Goal: Task Accomplishment & Management: Manage account settings

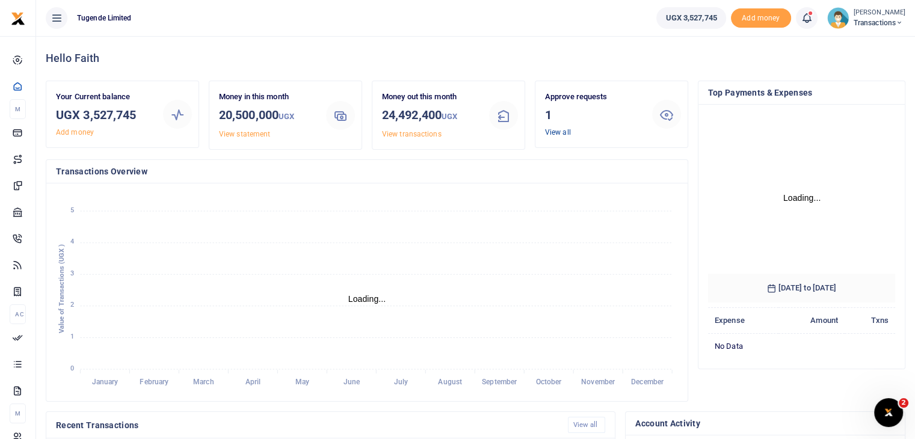
scroll to position [159, 178]
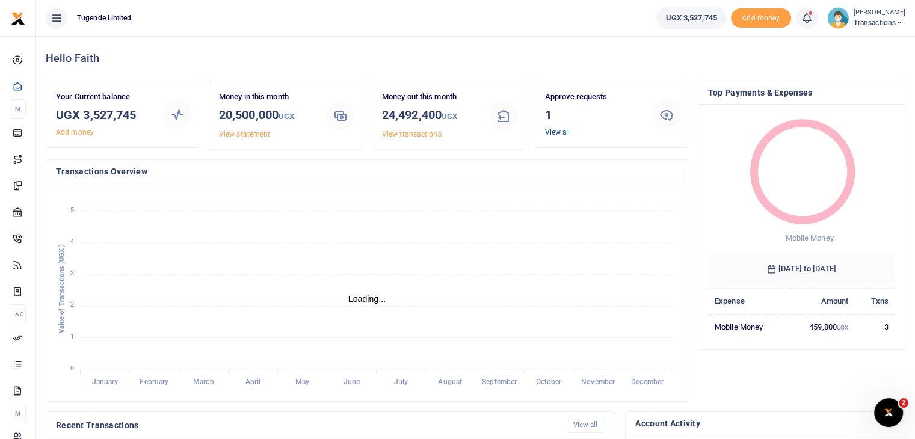
click at [558, 129] on link "View all" at bounding box center [558, 132] width 26 height 8
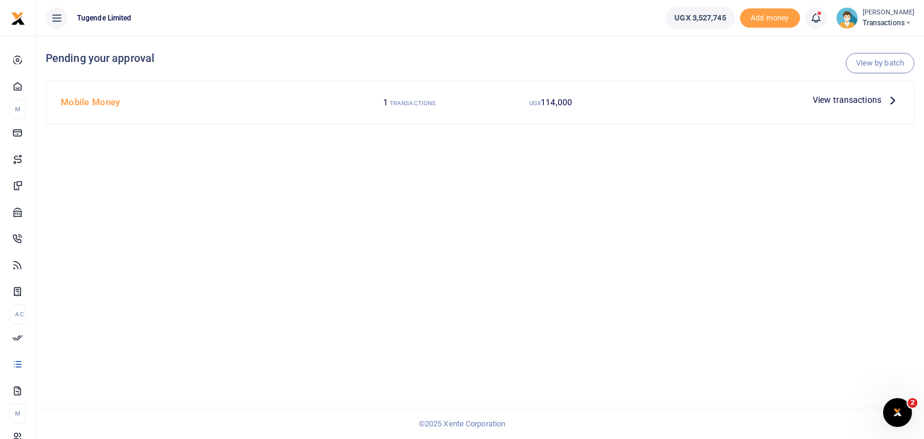
click at [862, 99] on span "View transactions" at bounding box center [847, 99] width 69 height 13
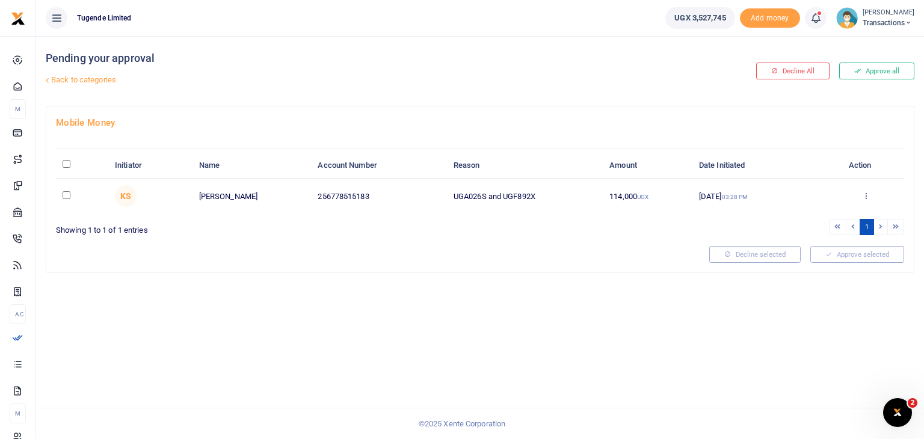
click at [67, 192] on input "checkbox" at bounding box center [67, 195] width 8 height 8
checkbox input "true"
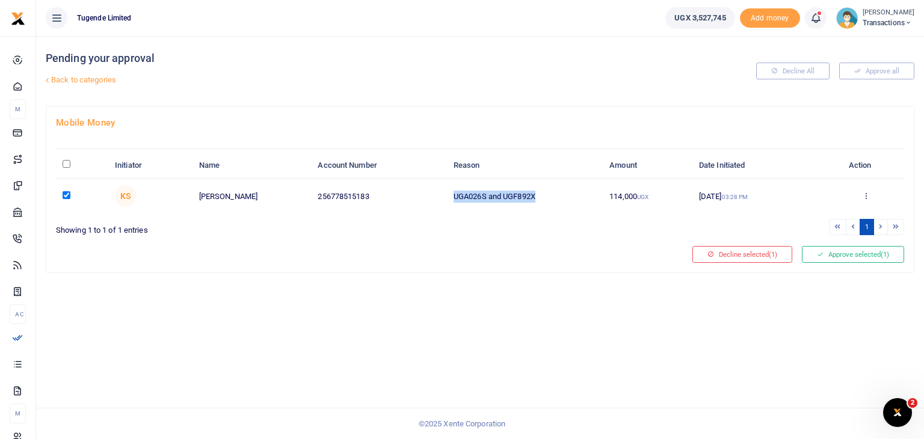
drag, startPoint x: 455, startPoint y: 195, endPoint x: 584, endPoint y: 184, distance: 128.7
click at [584, 184] on td "UGA026S and UGF892X" at bounding box center [525, 196] width 156 height 35
copy td "UGA026S and UGF892X"
click at [669, 362] on div "Pending your approval Back to categories Decline All Approve all Mobile Money I…" at bounding box center [480, 237] width 888 height 403
click at [851, 255] on button "Approve selected (1)" at bounding box center [853, 254] width 102 height 17
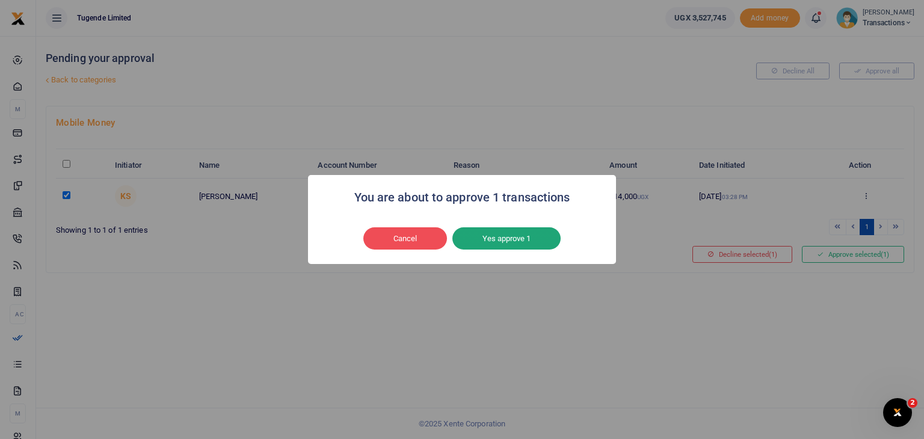
click at [517, 241] on button "Yes approve 1" at bounding box center [506, 238] width 108 height 23
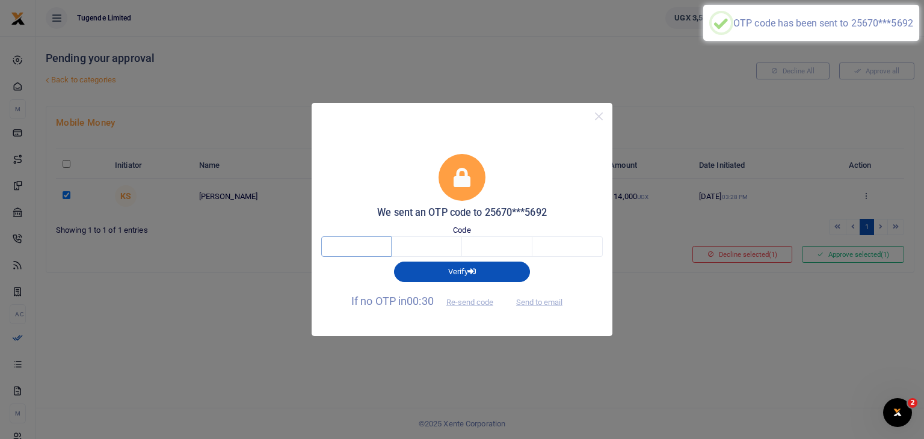
click at [350, 241] on input "text" at bounding box center [356, 246] width 70 height 20
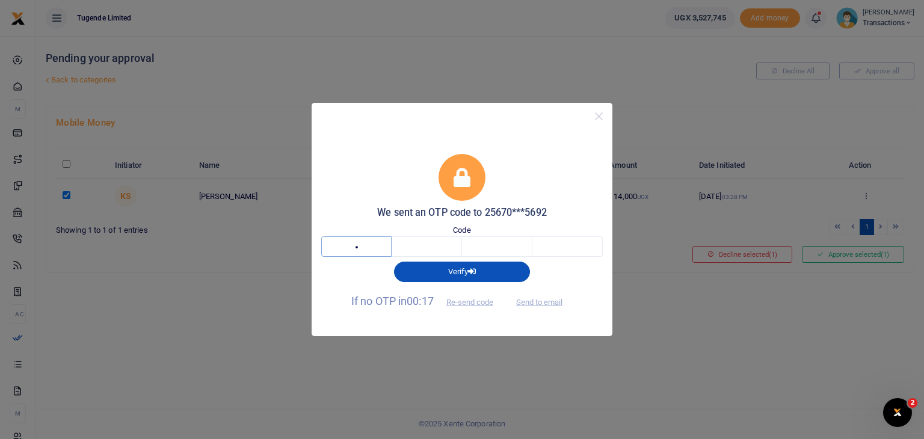
type input "4"
type input "8"
type input "0"
type input "9"
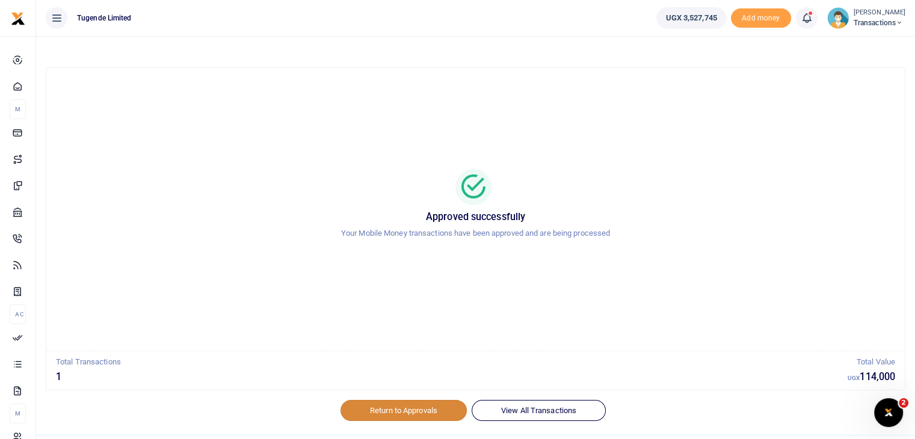
click at [390, 410] on link "Return to Approvals" at bounding box center [404, 410] width 126 height 20
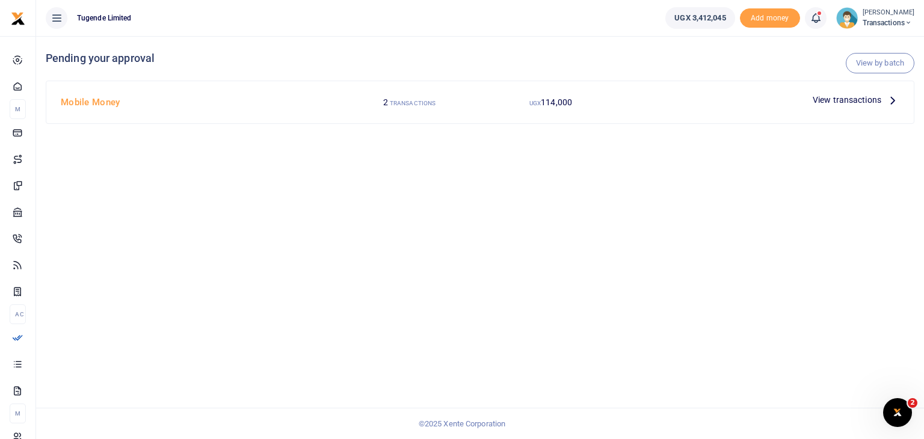
click at [845, 99] on span "View transactions" at bounding box center [847, 99] width 69 height 13
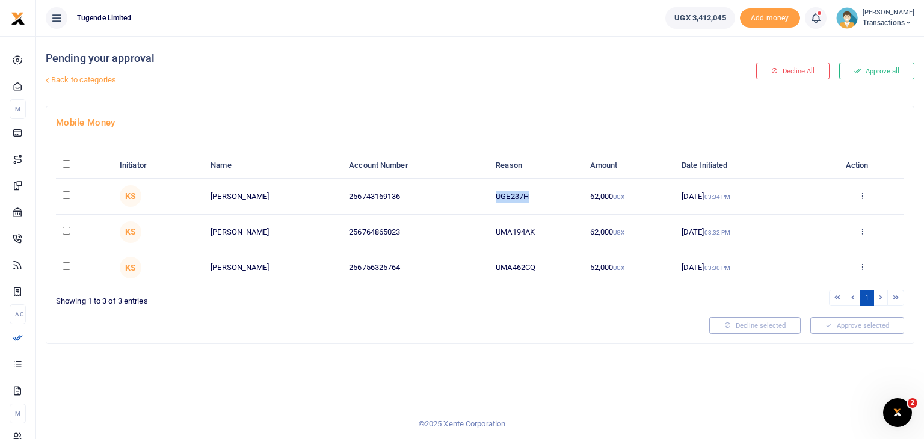
drag, startPoint x: 497, startPoint y: 198, endPoint x: 551, endPoint y: 193, distance: 53.8
click at [551, 193] on td "UGE237H" at bounding box center [536, 196] width 94 height 35
copy td "UGE237H"
click at [66, 194] on input "checkbox" at bounding box center [67, 195] width 8 height 8
checkbox input "true"
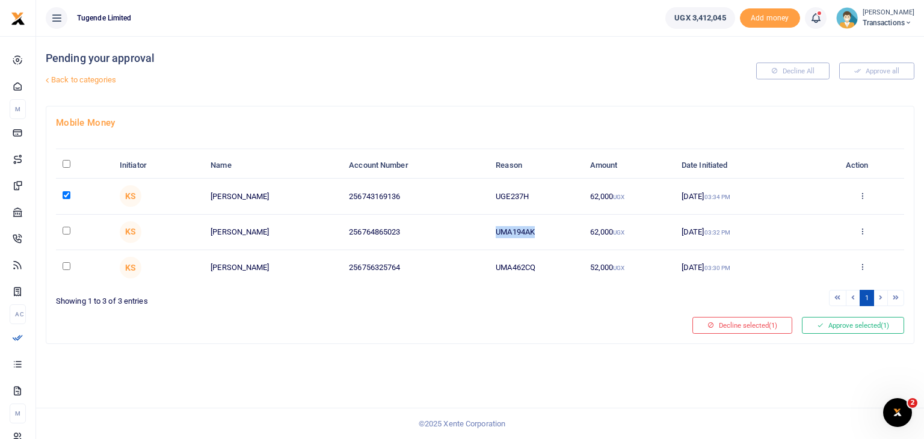
drag, startPoint x: 492, startPoint y: 234, endPoint x: 561, endPoint y: 224, distance: 69.3
click at [561, 224] on td "UMA194AK" at bounding box center [536, 232] width 94 height 35
copy td "UMA194AK"
click at [65, 228] on input "checkbox" at bounding box center [67, 231] width 8 height 8
checkbox input "true"
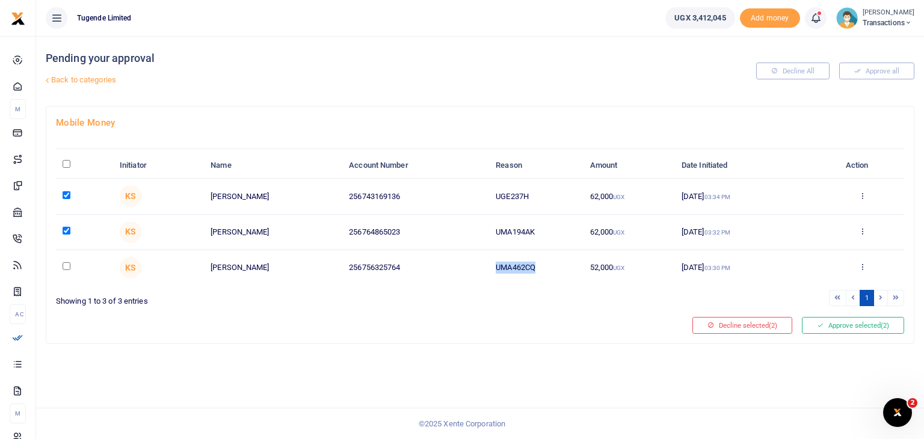
drag, startPoint x: 491, startPoint y: 265, endPoint x: 565, endPoint y: 265, distance: 74.0
click at [565, 265] on td "UMA462CQ" at bounding box center [536, 267] width 94 height 35
copy td "UMA462CQ"
click at [67, 264] on input "checkbox" at bounding box center [67, 266] width 8 height 8
checkbox input "true"
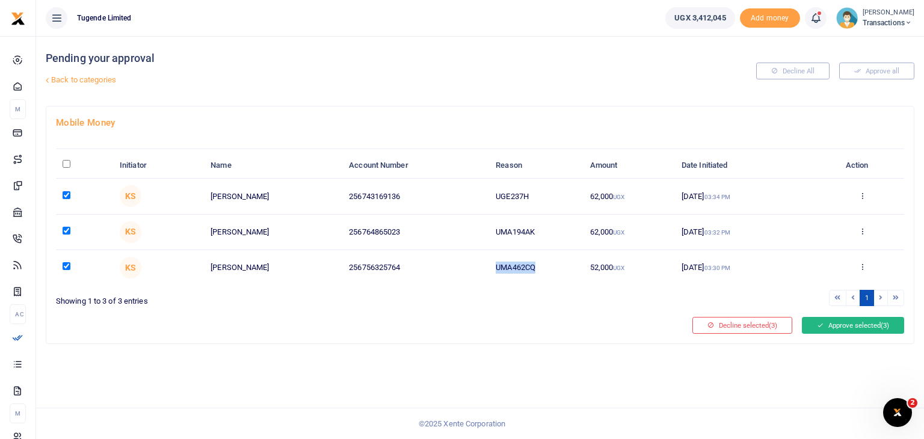
click at [836, 323] on button "Approve selected (3)" at bounding box center [853, 325] width 102 height 17
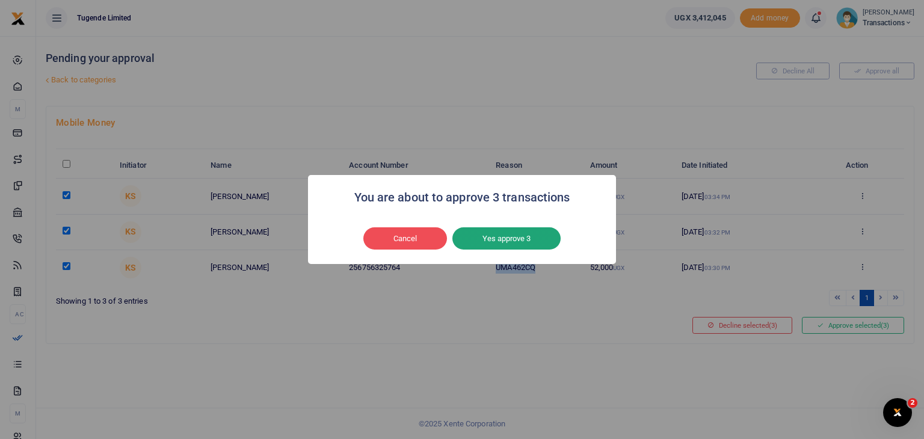
click at [480, 239] on button "Yes approve 3" at bounding box center [506, 238] width 108 height 23
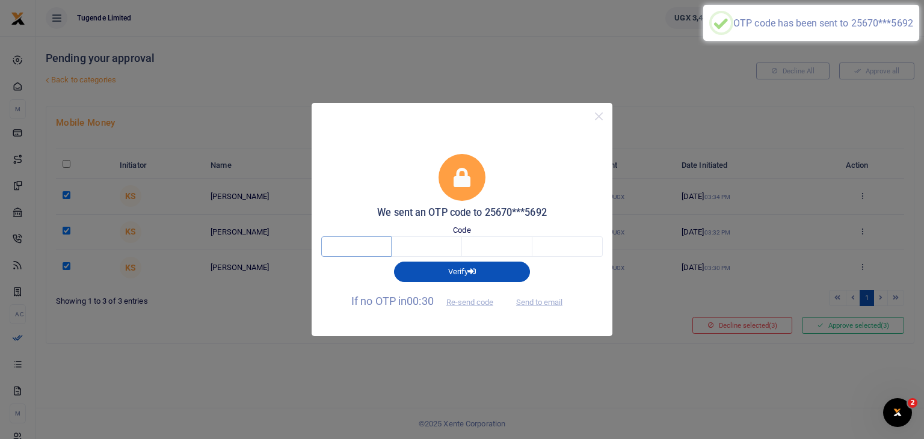
click at [374, 245] on input "text" at bounding box center [356, 246] width 70 height 20
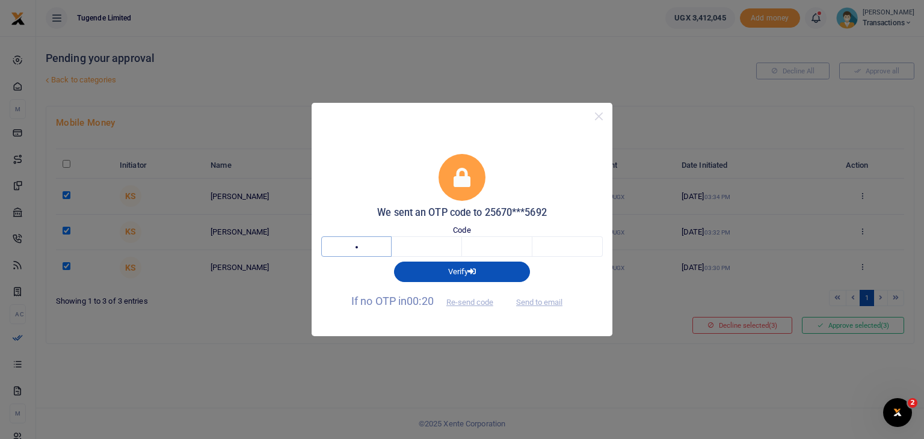
type input "7"
type input "0"
type input "7"
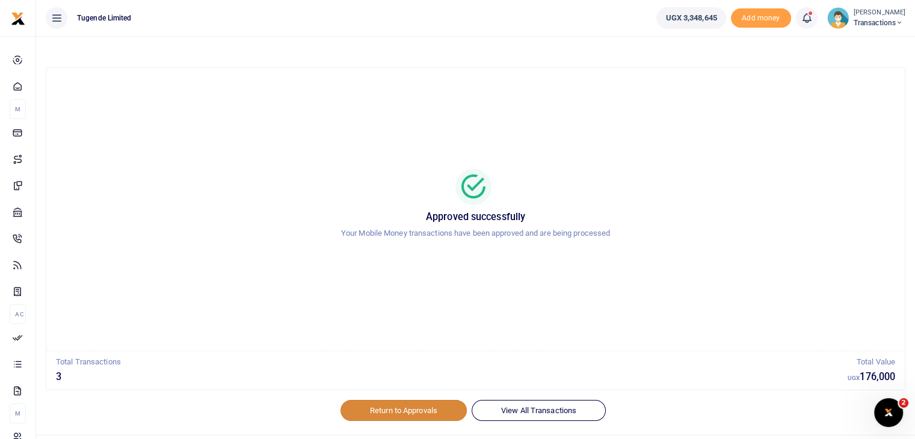
click at [410, 410] on link "Return to Approvals" at bounding box center [404, 410] width 126 height 20
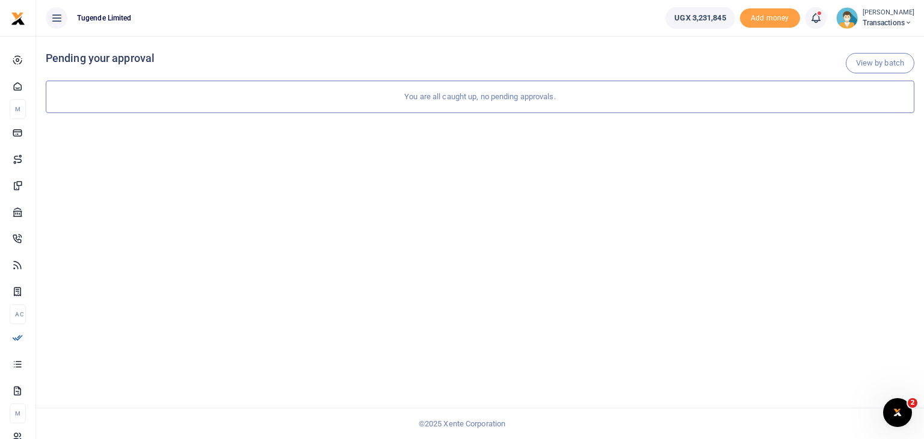
click at [851, 22] on img at bounding box center [847, 18] width 22 height 22
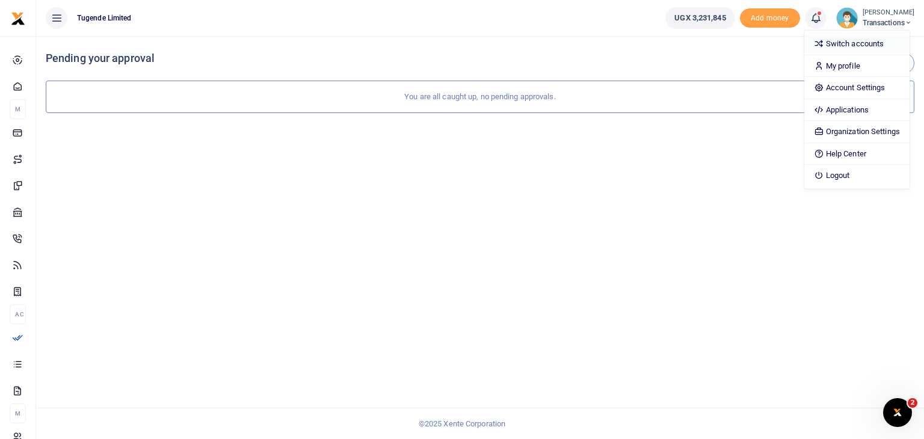
click at [845, 40] on link "Switch accounts" at bounding box center [856, 43] width 105 height 17
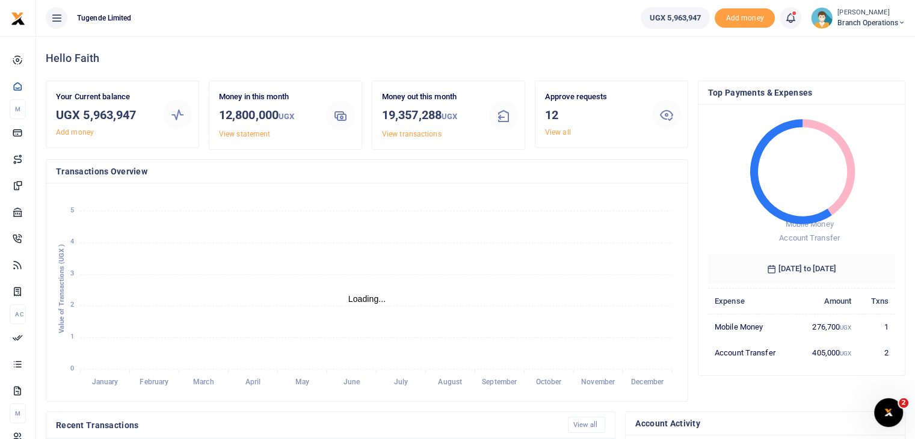
scroll to position [10, 10]
click at [568, 128] on link "View all" at bounding box center [558, 132] width 26 height 8
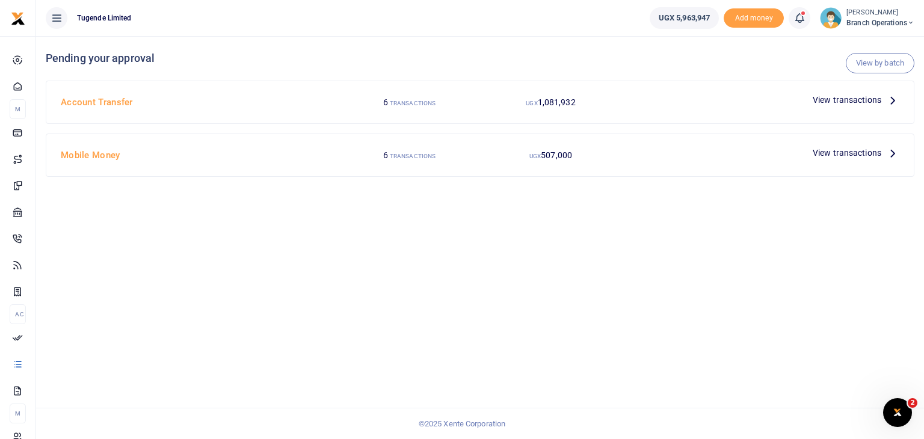
click at [854, 103] on span "View transactions" at bounding box center [847, 99] width 69 height 13
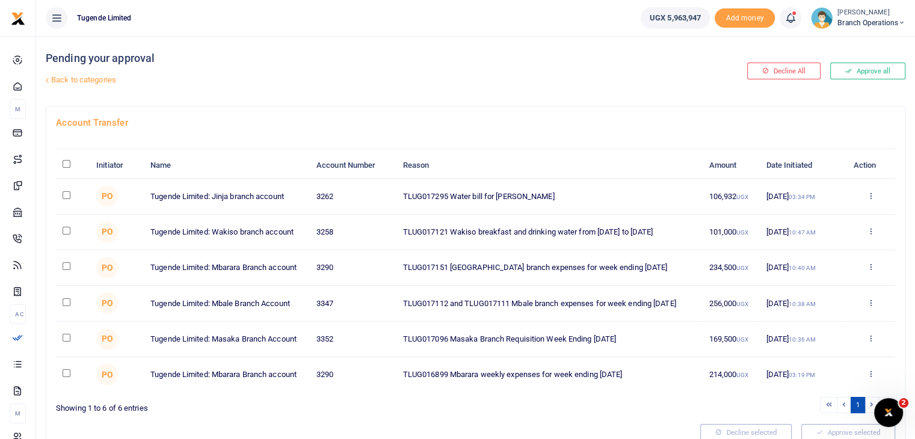
click at [67, 195] on input "checkbox" at bounding box center [67, 195] width 8 height 8
checkbox input "true"
click at [64, 265] on input "checkbox" at bounding box center [67, 266] width 8 height 8
click at [65, 268] on input "checkbox" at bounding box center [67, 266] width 8 height 8
checkbox input "false"
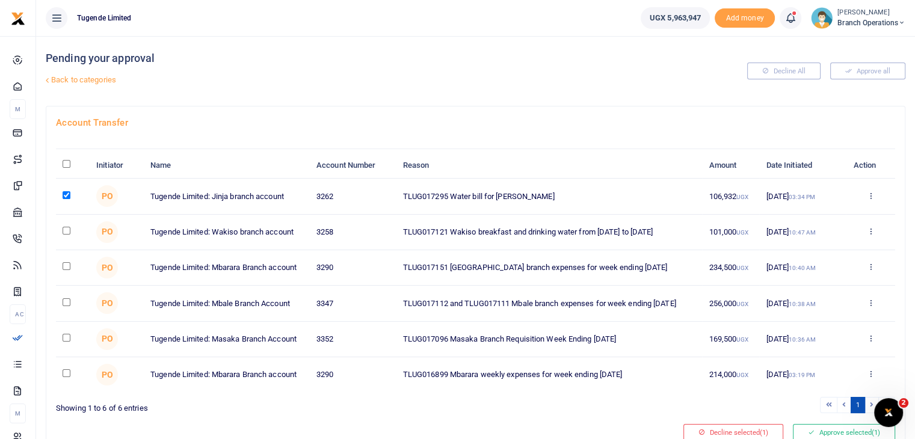
click at [65, 374] on input "checkbox" at bounding box center [67, 373] width 8 height 8
checkbox input "true"
click at [824, 428] on button "Approve selected (2)" at bounding box center [844, 432] width 102 height 17
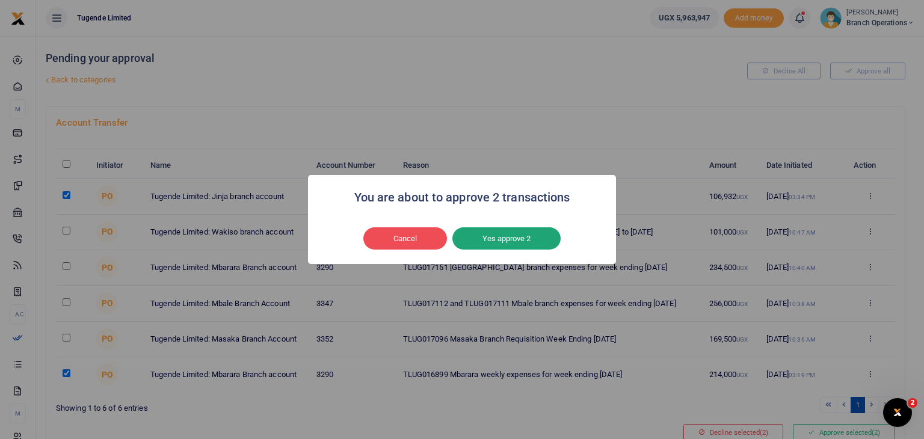
click at [521, 236] on button "Yes approve 2" at bounding box center [506, 238] width 108 height 23
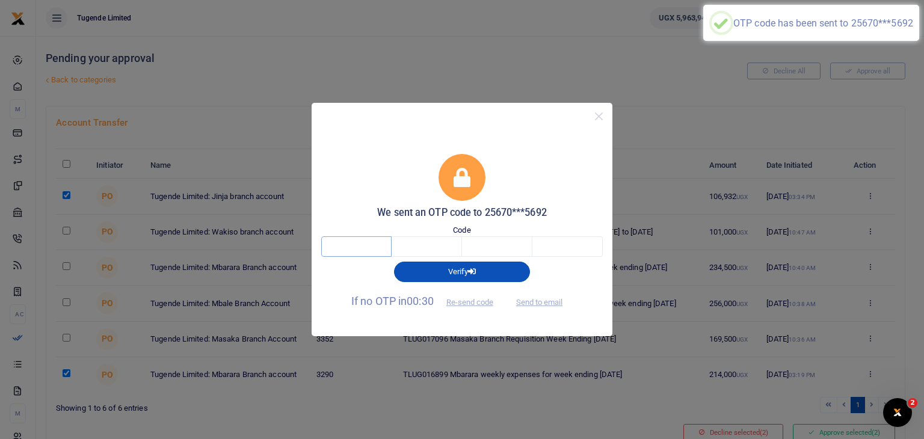
click at [371, 250] on input "text" at bounding box center [356, 246] width 70 height 20
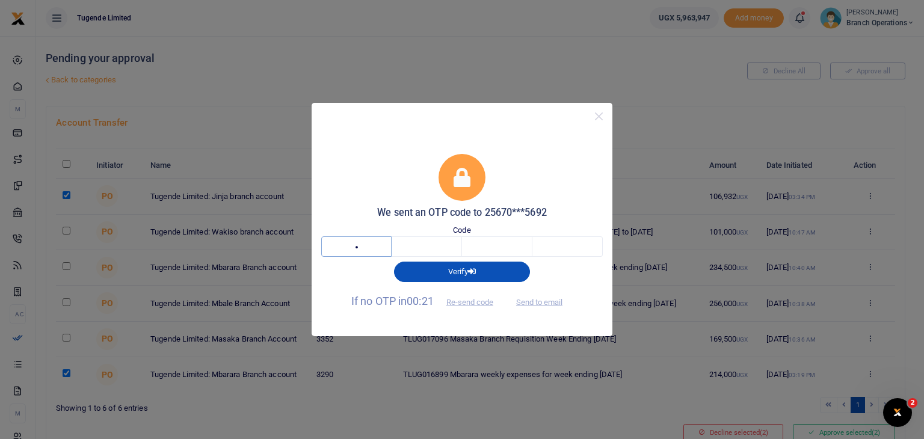
type input "7"
type input "4"
type input "8"
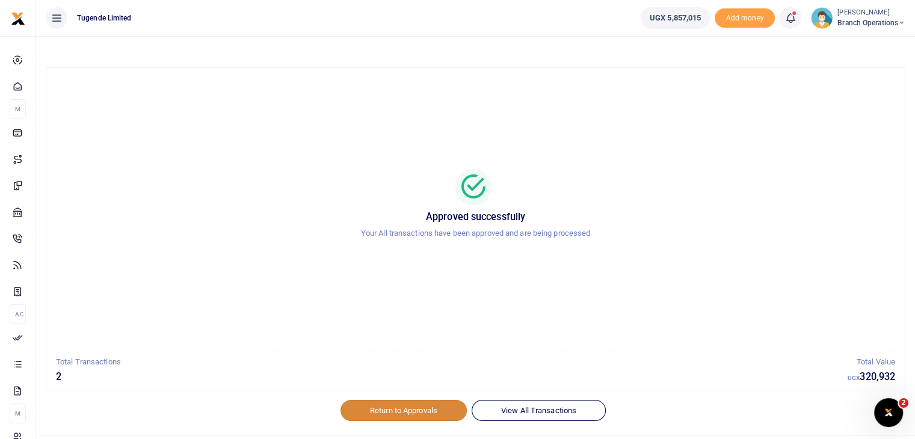
click at [402, 407] on link "Return to Approvals" at bounding box center [404, 410] width 126 height 20
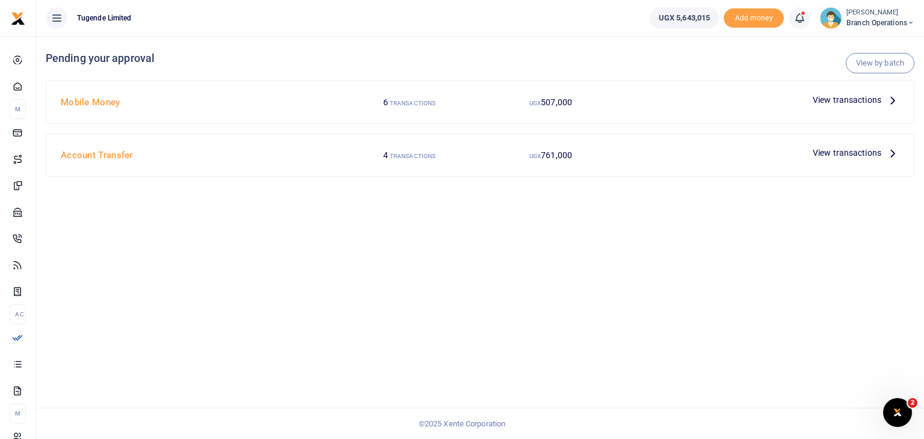
click at [845, 102] on span "View transactions" at bounding box center [847, 99] width 69 height 13
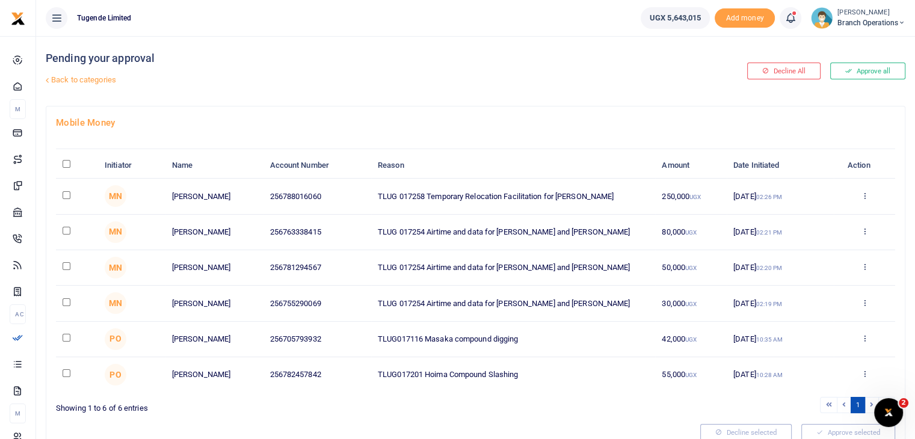
click at [65, 194] on input "checkbox" at bounding box center [67, 195] width 8 height 8
checkbox input "true"
click at [64, 232] on input "checkbox" at bounding box center [67, 231] width 8 height 8
checkbox input "true"
click at [66, 263] on input "checkbox" at bounding box center [67, 266] width 8 height 8
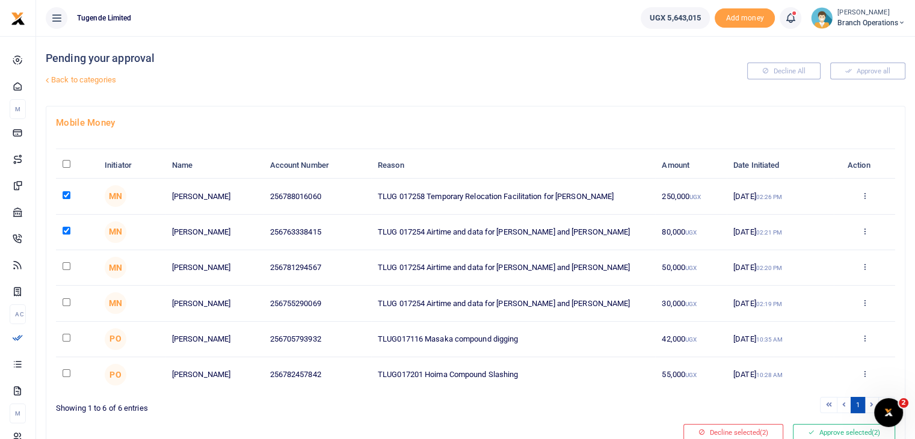
checkbox input "true"
click at [64, 301] on input "checkbox" at bounding box center [67, 302] width 8 height 8
checkbox input "true"
click at [847, 430] on button "Approve selected (4)" at bounding box center [844, 432] width 102 height 17
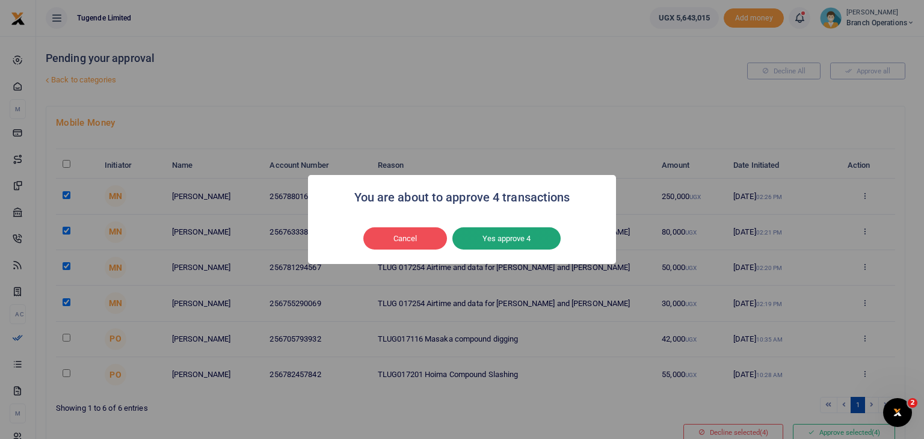
click at [498, 247] on button "Yes approve 4" at bounding box center [506, 238] width 108 height 23
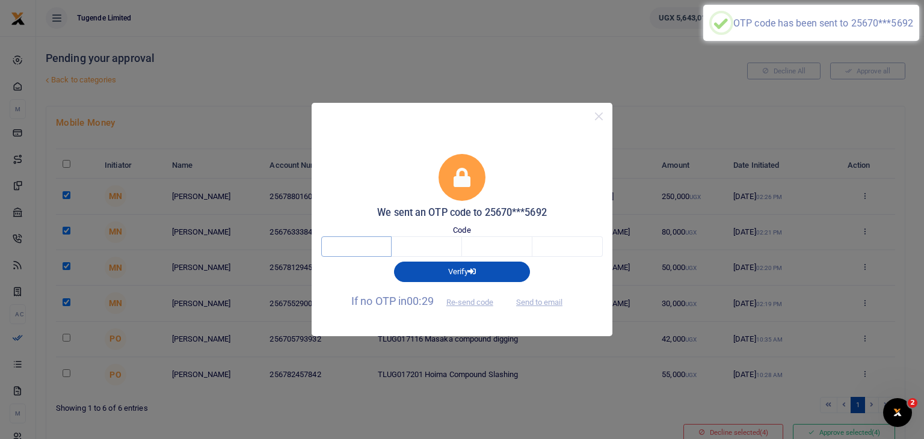
click at [361, 245] on input "text" at bounding box center [356, 246] width 70 height 20
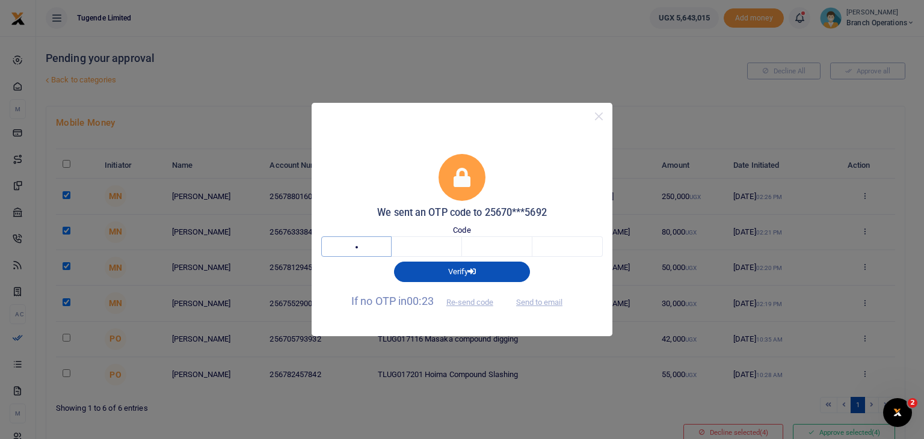
type input "5"
type input "1"
type input "4"
type input "6"
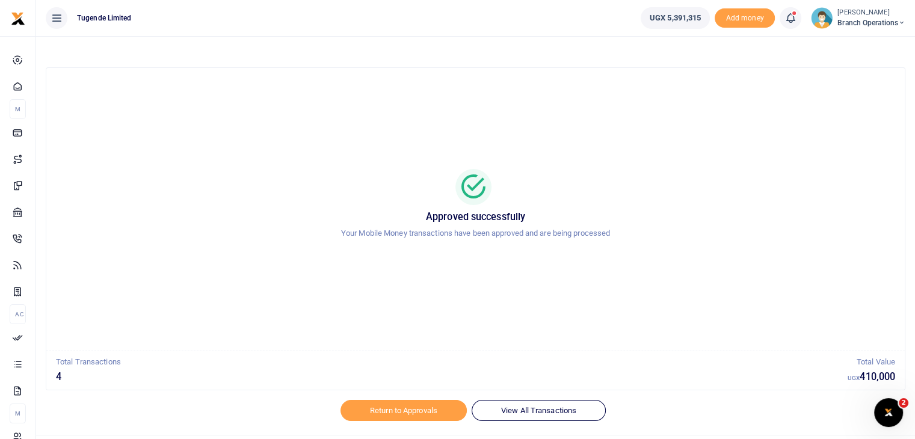
click at [385, 421] on div "Return to Approvals View All Transactions" at bounding box center [476, 417] width 860 height 35
click at [389, 415] on link "Return to Approvals" at bounding box center [404, 410] width 126 height 20
click at [419, 401] on link "Return to Approvals" at bounding box center [404, 410] width 126 height 20
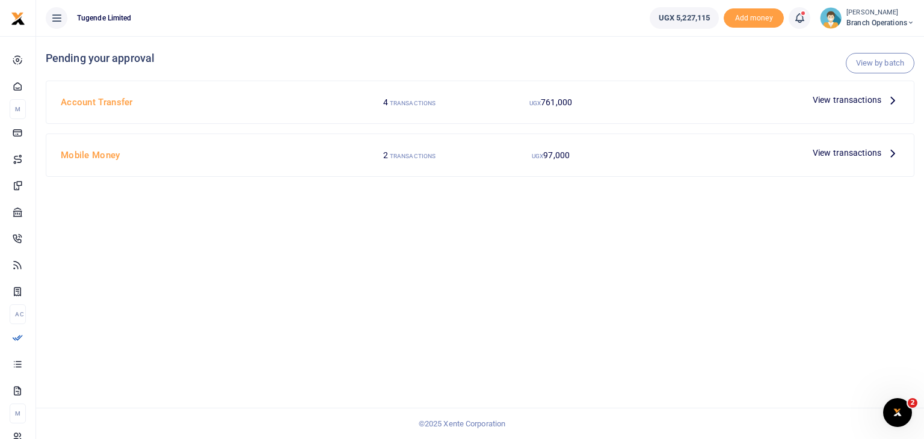
click at [833, 25] on img at bounding box center [831, 18] width 22 height 22
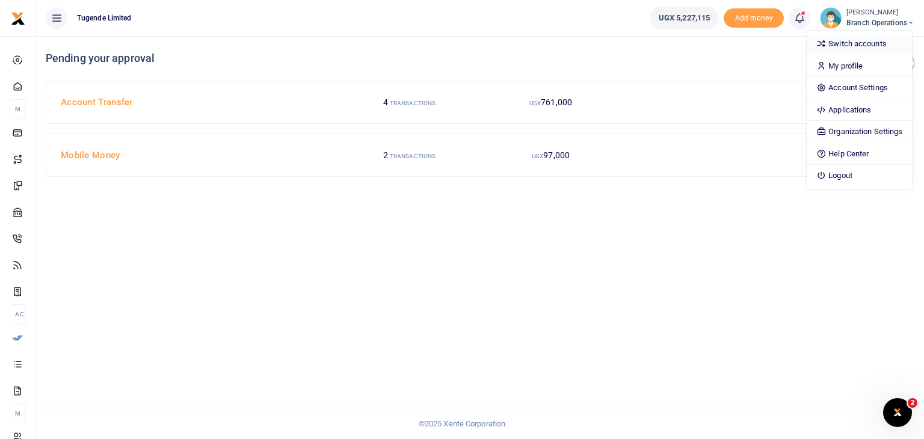
click at [839, 42] on link "Switch accounts" at bounding box center [859, 43] width 105 height 17
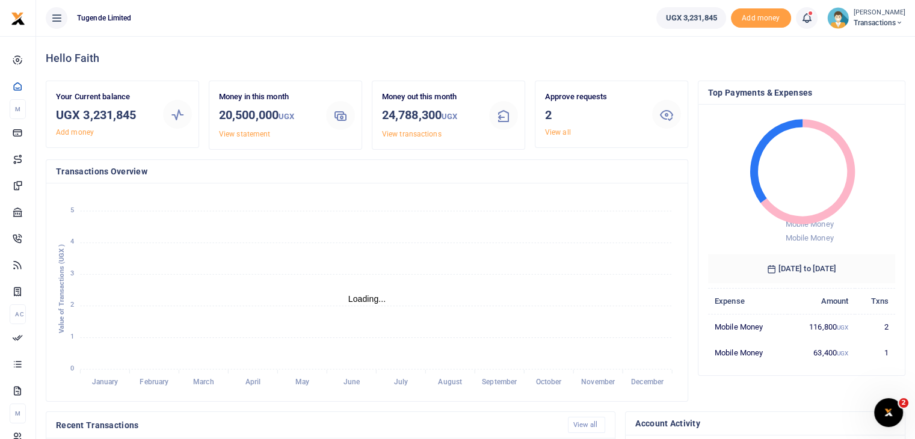
scroll to position [10, 10]
click at [558, 129] on link "View all" at bounding box center [558, 132] width 26 height 8
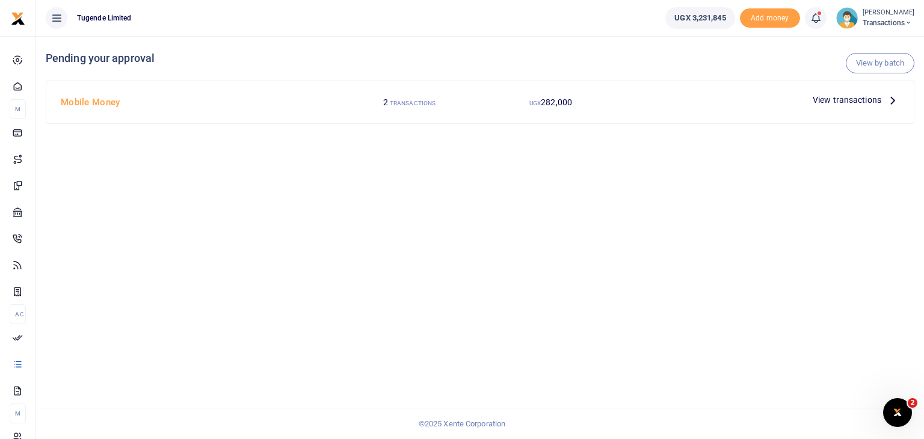
click at [846, 100] on span "View transactions" at bounding box center [847, 99] width 69 height 13
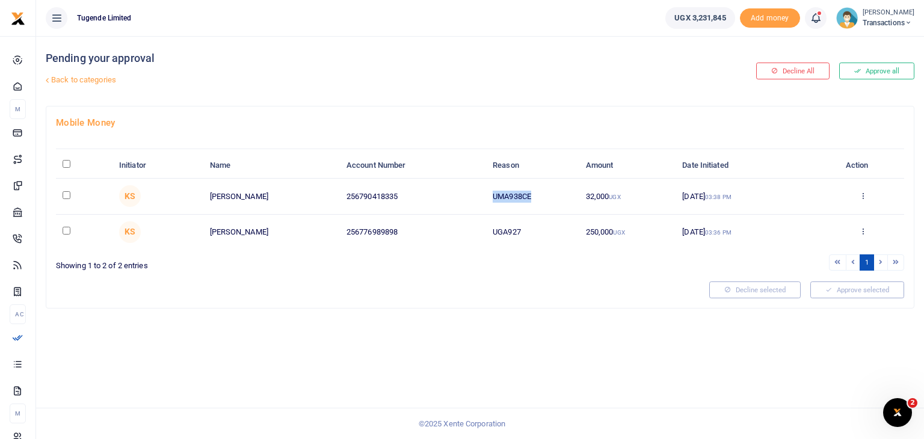
drag, startPoint x: 493, startPoint y: 196, endPoint x: 551, endPoint y: 196, distance: 58.4
click at [551, 196] on td "UMA938CE" at bounding box center [532, 196] width 93 height 35
copy td "UMA938CE"
click at [65, 193] on input "checkbox" at bounding box center [67, 195] width 8 height 8
checkbox input "true"
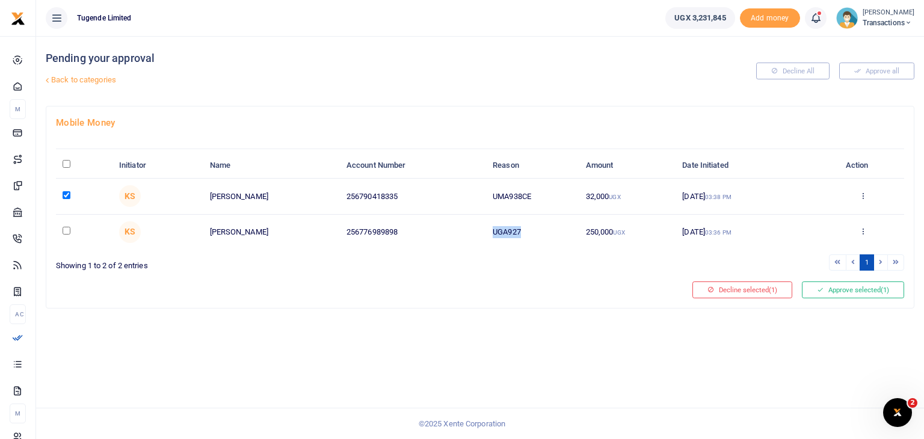
drag, startPoint x: 494, startPoint y: 232, endPoint x: 541, endPoint y: 228, distance: 47.7
click at [541, 228] on td "UGA927" at bounding box center [532, 232] width 93 height 35
copy td "UGA927"
click at [64, 232] on input "checkbox" at bounding box center [67, 231] width 8 height 8
checkbox input "true"
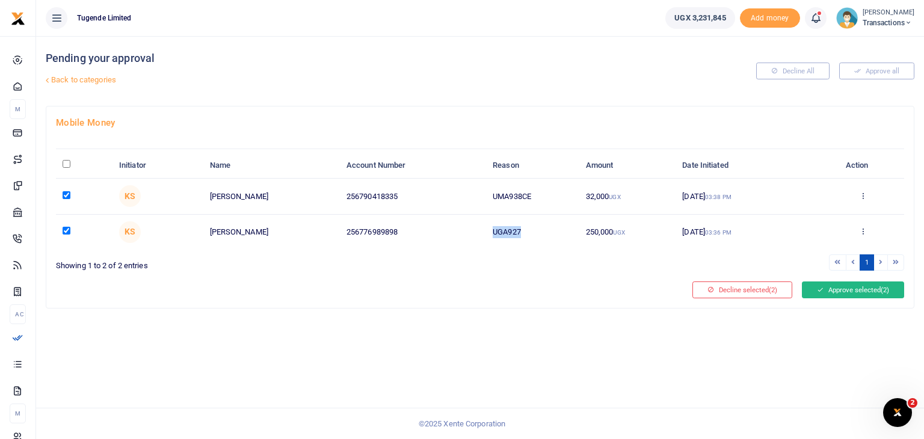
click at [854, 288] on button "Approve selected (2)" at bounding box center [853, 290] width 102 height 17
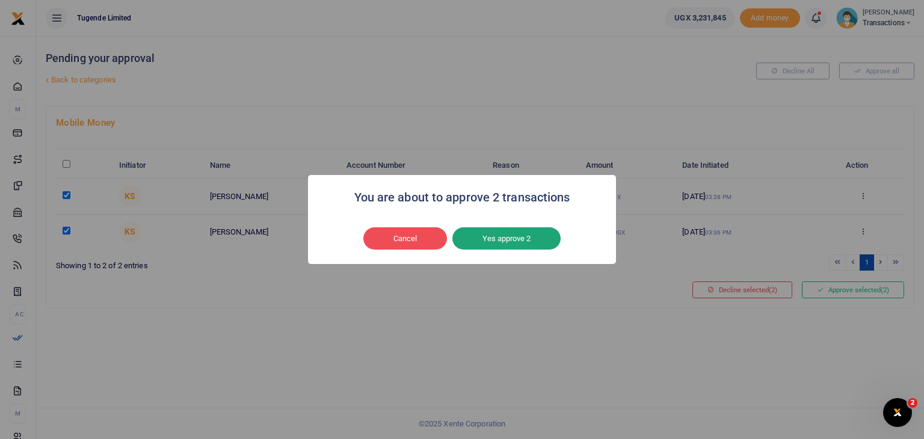
click at [499, 232] on button "Yes approve 2" at bounding box center [506, 238] width 108 height 23
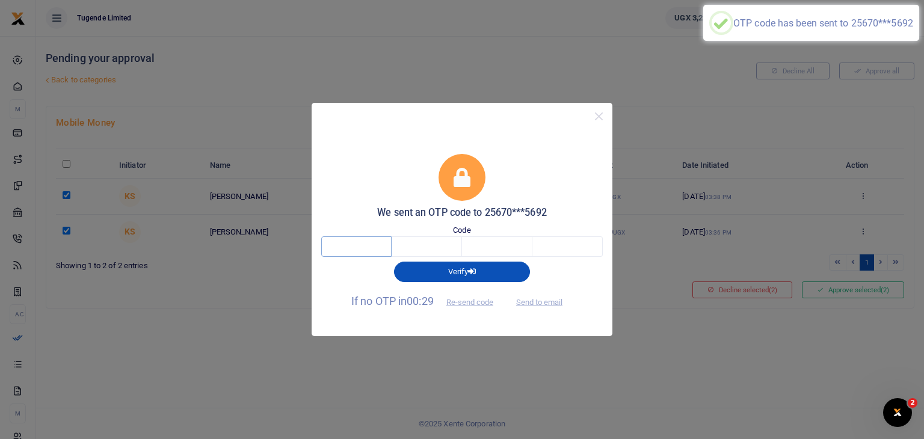
click at [352, 245] on input "text" at bounding box center [356, 246] width 70 height 20
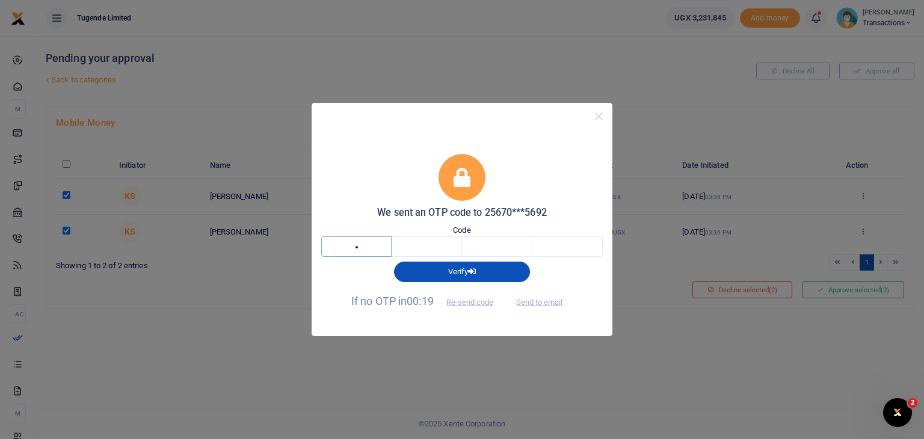
type input "5"
type input "1"
type input "7"
type input "2"
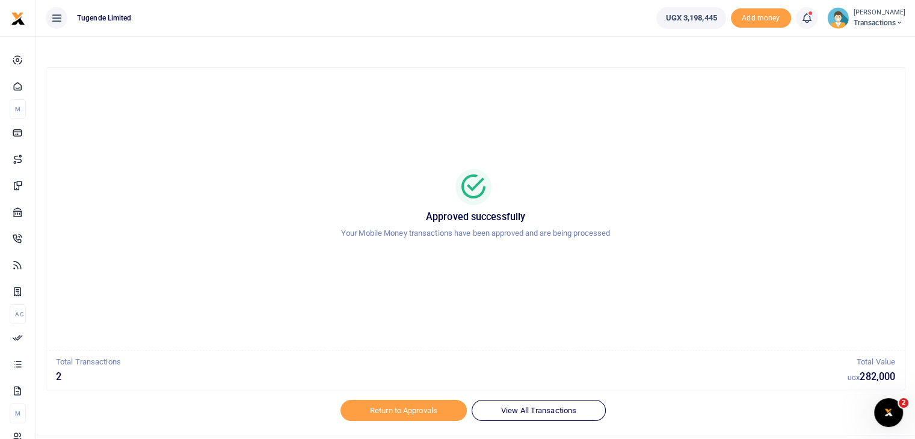
click at [419, 420] on div "Return to Approvals View All Transactions" at bounding box center [476, 417] width 860 height 35
click at [407, 412] on link "Return to Approvals" at bounding box center [404, 410] width 126 height 20
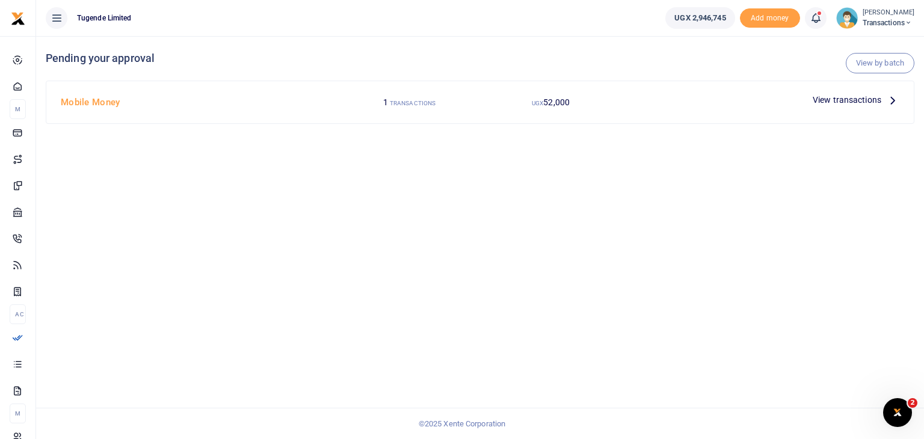
click at [841, 103] on span "View transactions" at bounding box center [847, 99] width 69 height 13
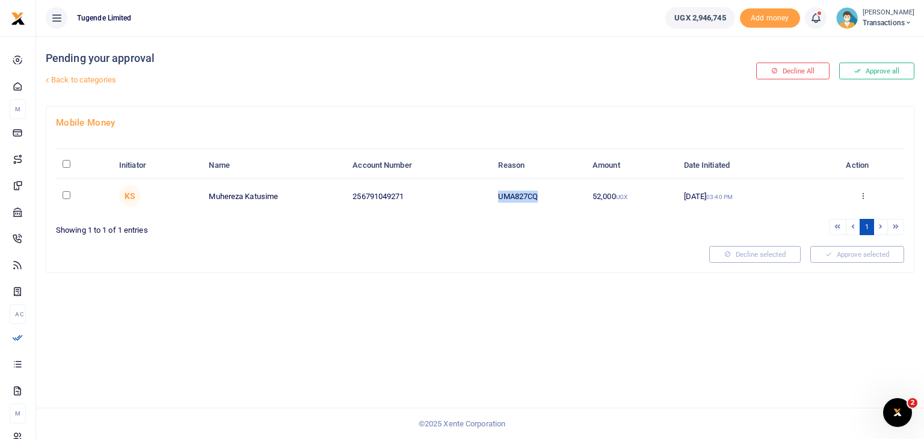
drag, startPoint x: 498, startPoint y: 196, endPoint x: 550, endPoint y: 196, distance: 52.3
click at [550, 196] on td "UMA827CQ" at bounding box center [539, 196] width 94 height 35
copy td "UMA827CQ"
click at [65, 193] on input "checkbox" at bounding box center [67, 195] width 8 height 8
checkbox input "true"
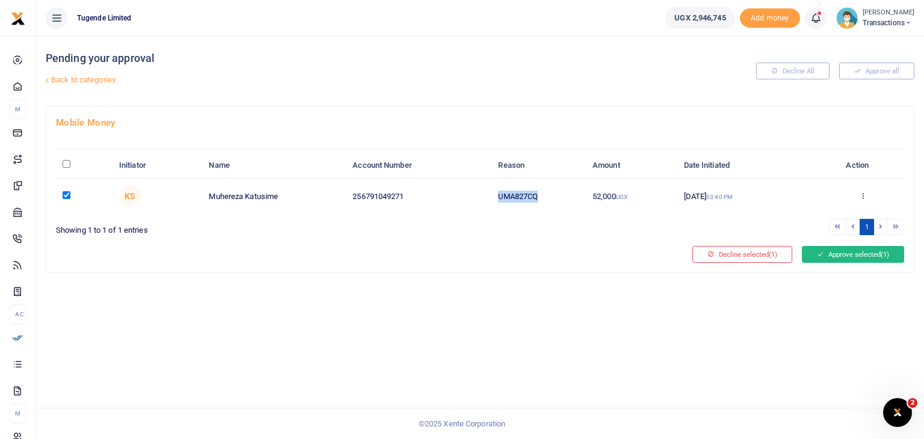
click at [884, 255] on span "(1)" at bounding box center [885, 254] width 8 height 8
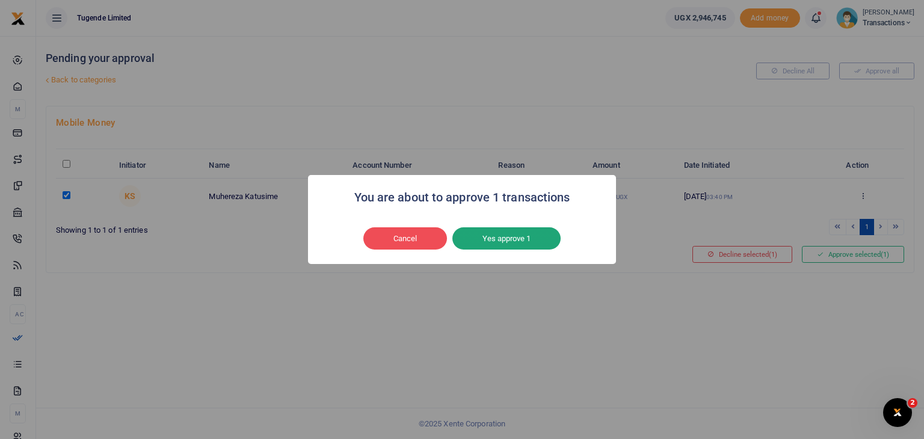
click at [504, 233] on button "Yes approve 1" at bounding box center [506, 238] width 108 height 23
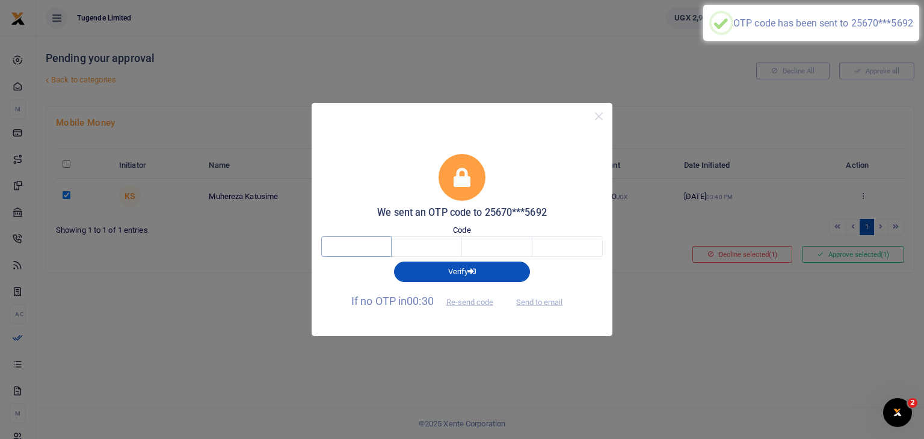
click at [359, 246] on input "text" at bounding box center [356, 246] width 70 height 20
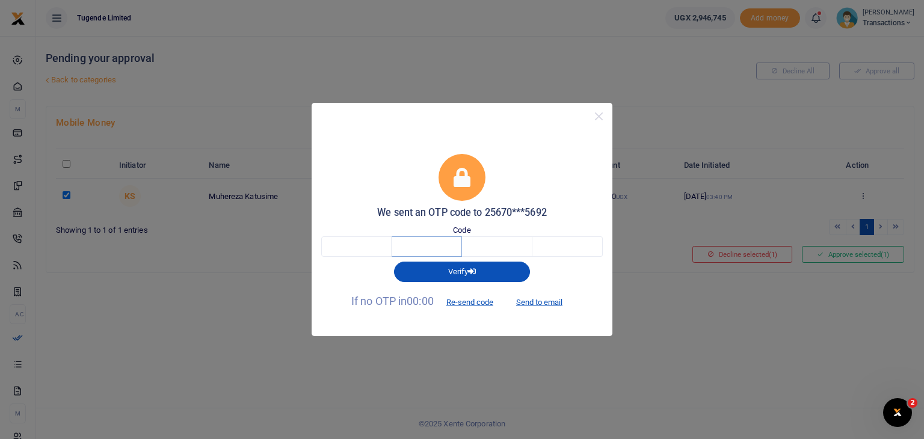
click at [436, 241] on input "text" at bounding box center [427, 246] width 70 height 20
click at [371, 242] on input "text" at bounding box center [356, 246] width 70 height 20
click at [596, 121] on button "Close" at bounding box center [598, 116] width 17 height 17
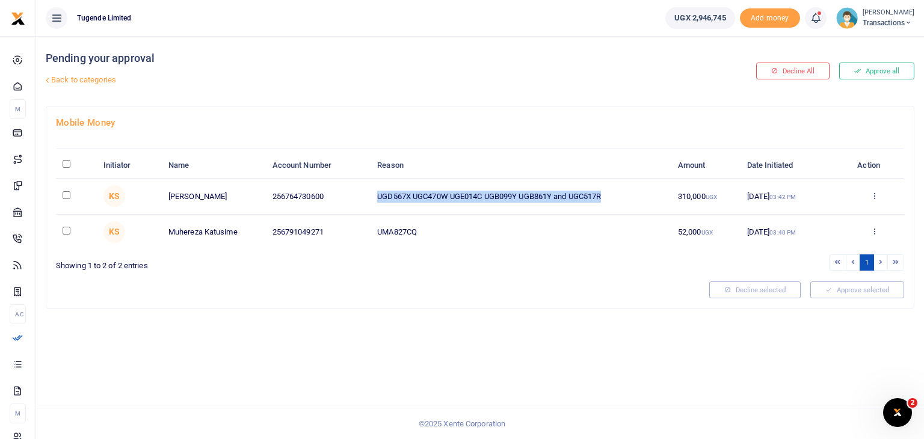
drag, startPoint x: 377, startPoint y: 195, endPoint x: 623, endPoint y: 200, distance: 245.5
click at [623, 200] on td "UGD567X UGC470W UGE014C UGB099Y UGB861Y and UGC517R" at bounding box center [521, 196] width 301 height 35
copy td "UGD567X UGC470W UGE014C UGB099Y UGB861Y and UGC517R"
click at [67, 193] on input "checkbox" at bounding box center [67, 195] width 8 height 8
checkbox input "true"
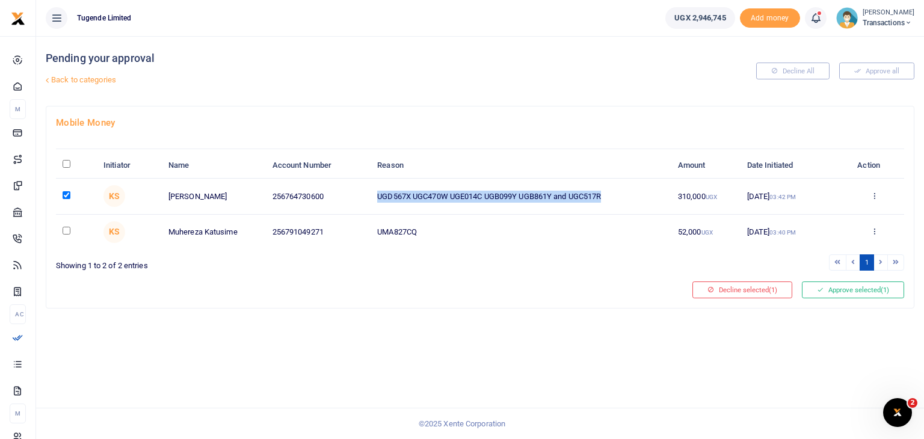
click at [66, 230] on input "checkbox" at bounding box center [67, 231] width 8 height 8
checkbox input "true"
click at [840, 287] on button "Approve selected (2)" at bounding box center [853, 290] width 102 height 17
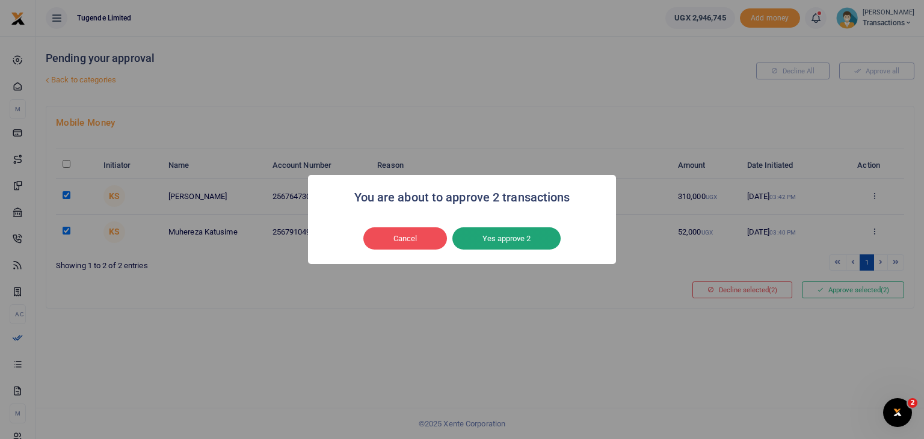
click at [484, 239] on button "Yes approve 2" at bounding box center [506, 238] width 108 height 23
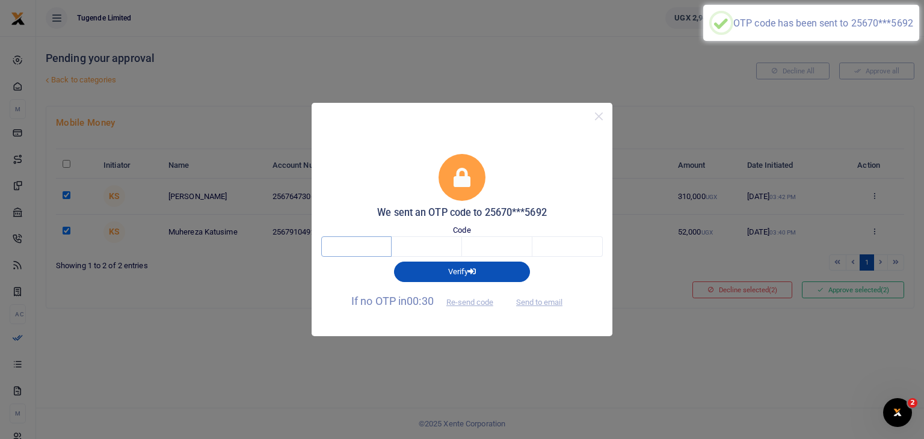
click at [369, 244] on input "text" at bounding box center [356, 246] width 70 height 20
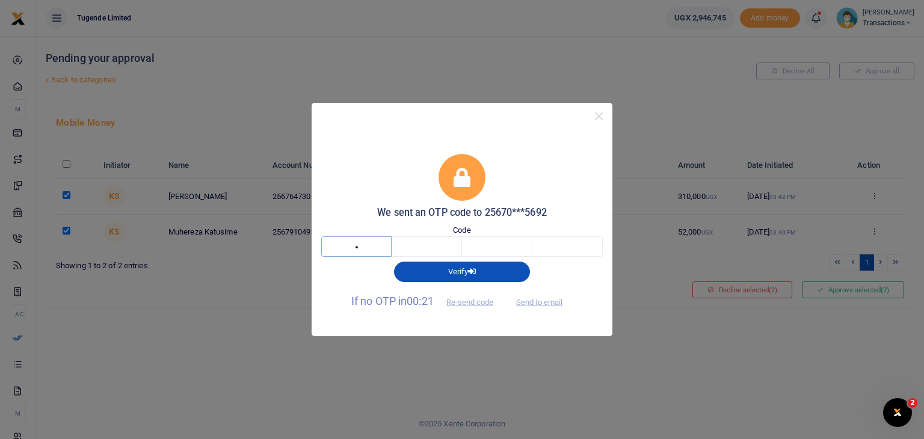
type input "1"
type input "5"
type input "7"
type input "3"
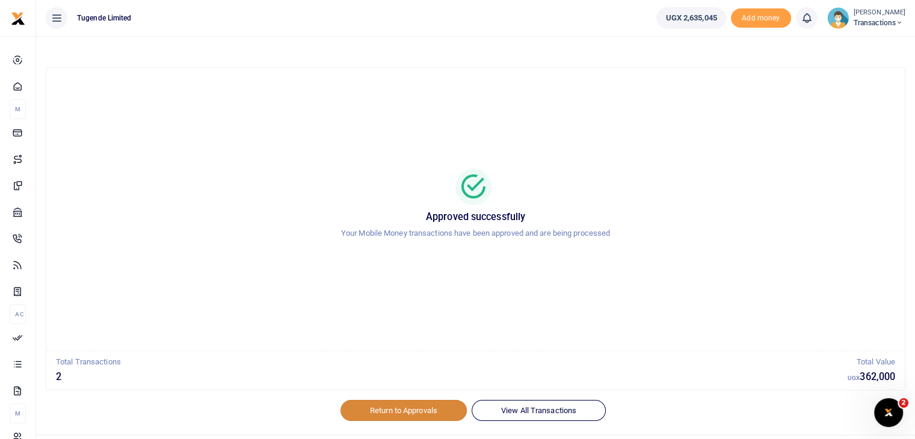
click at [392, 406] on link "Return to Approvals" at bounding box center [404, 410] width 126 height 20
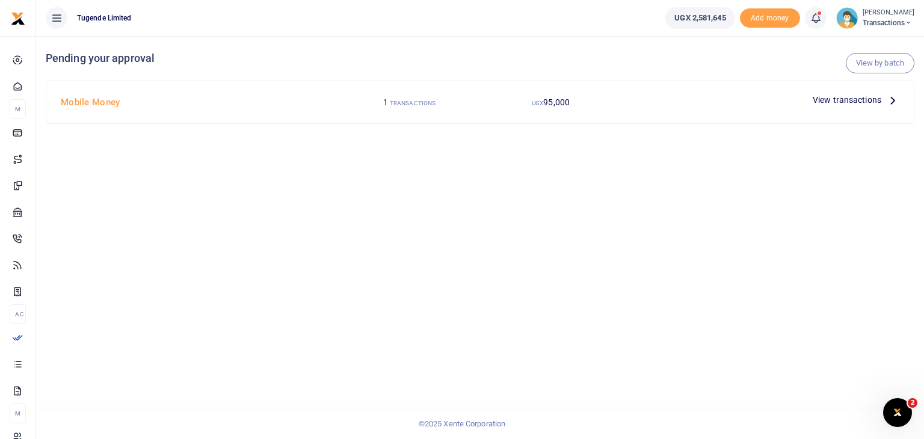
click at [841, 102] on span "View transactions" at bounding box center [847, 99] width 69 height 13
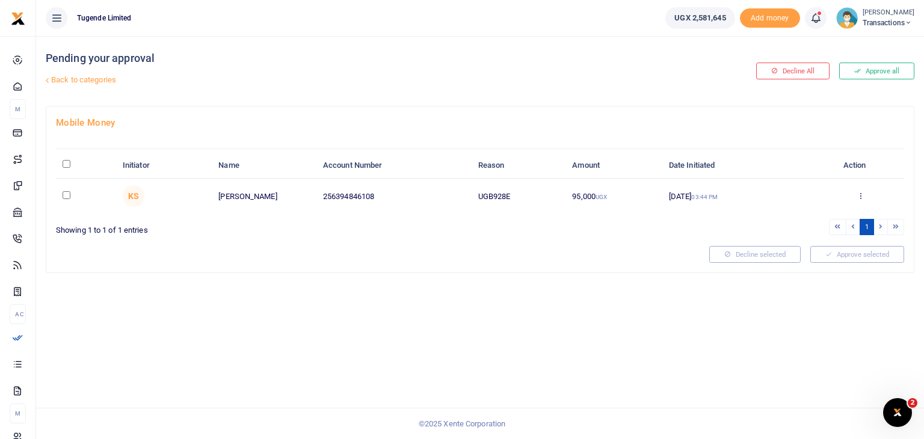
click at [66, 196] on input "checkbox" at bounding box center [67, 195] width 8 height 8
checkbox input "true"
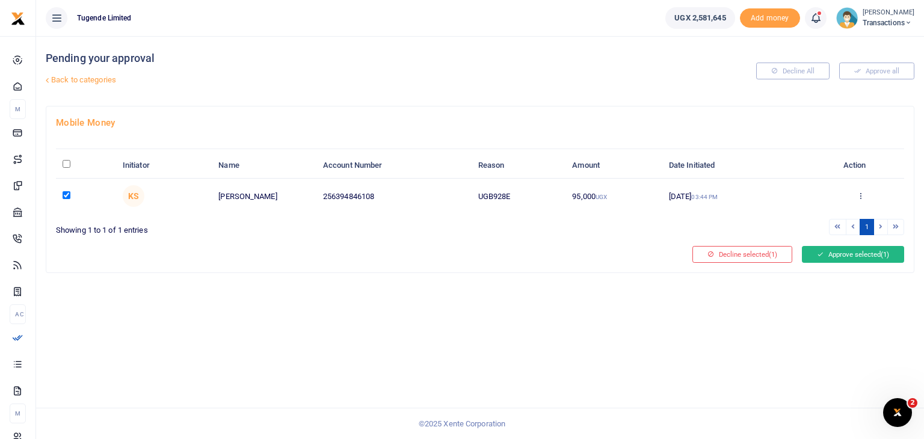
click at [840, 256] on button "Approve selected (1)" at bounding box center [853, 254] width 102 height 17
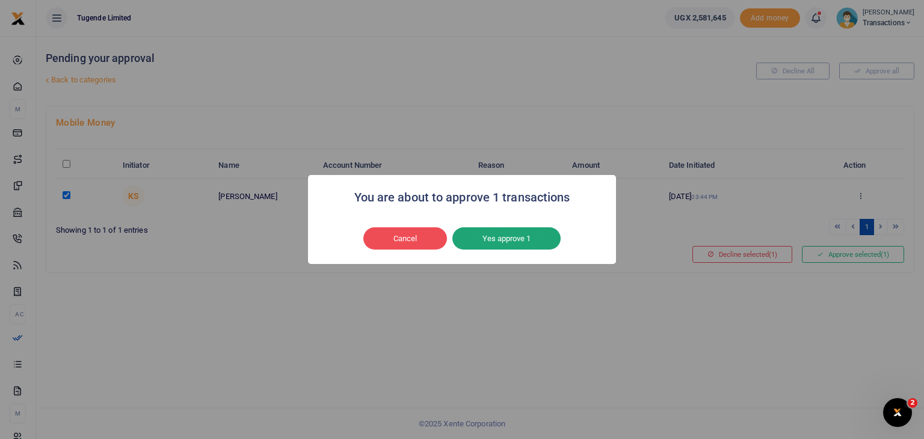
click at [532, 236] on button "Yes approve 1" at bounding box center [506, 238] width 108 height 23
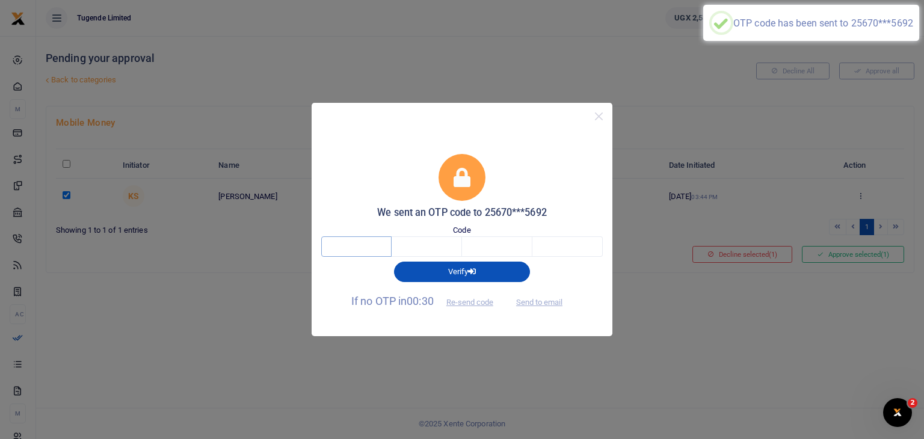
click at [364, 246] on input "text" at bounding box center [356, 246] width 70 height 20
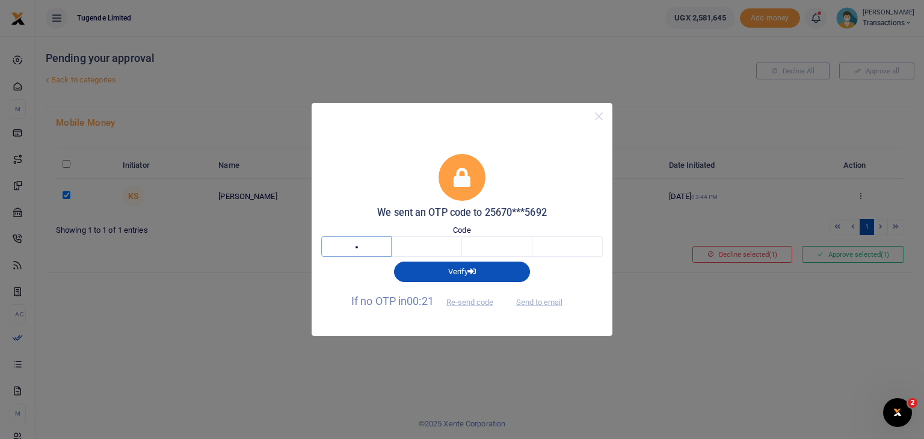
type input "1"
type input "4"
type input "0"
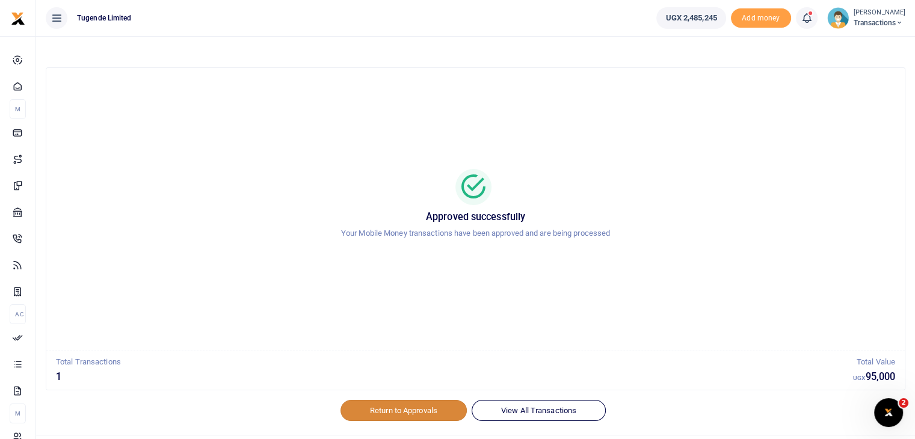
click at [389, 413] on link "Return to Approvals" at bounding box center [404, 410] width 126 height 20
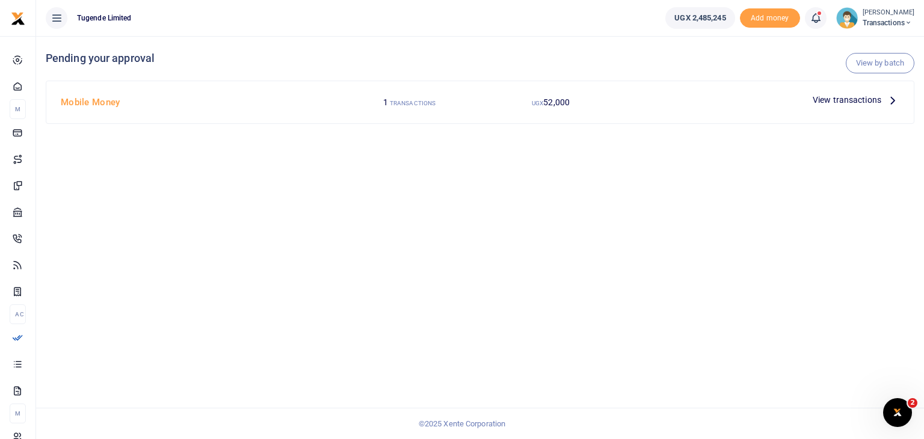
click at [835, 99] on span "View transactions" at bounding box center [847, 99] width 69 height 13
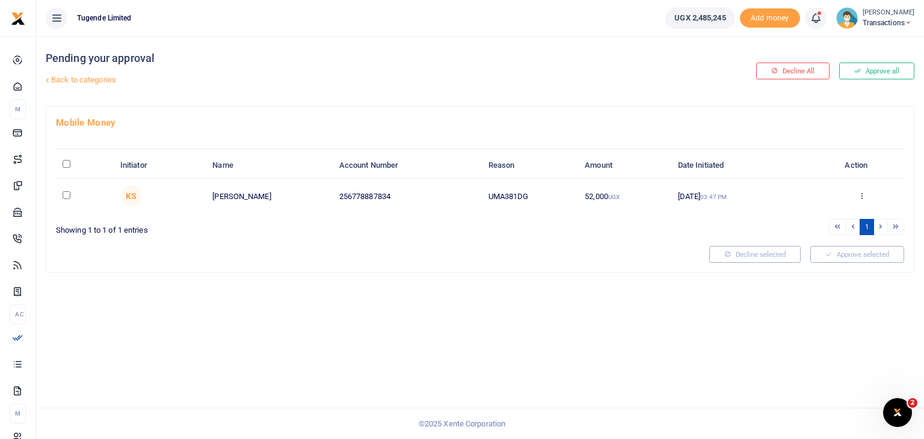
click at [65, 193] on input "checkbox" at bounding box center [67, 195] width 8 height 8
checkbox input "true"
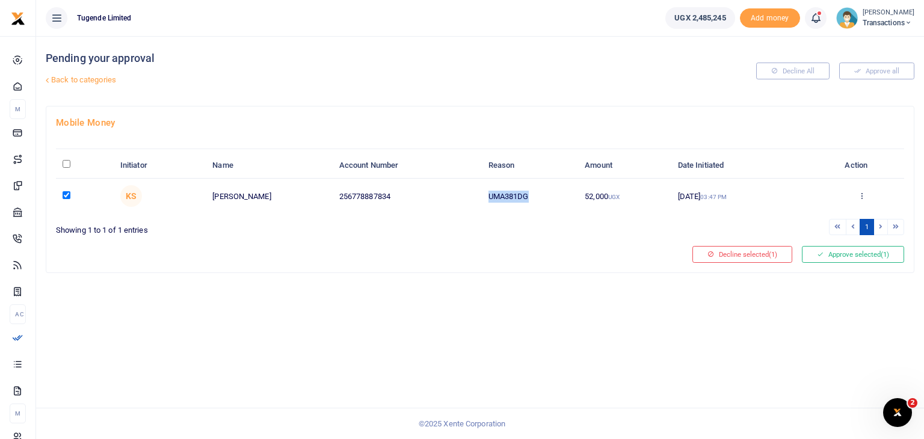
drag, startPoint x: 489, startPoint y: 194, endPoint x: 550, endPoint y: 191, distance: 61.4
click at [550, 191] on td "UMA381DG" at bounding box center [530, 196] width 96 height 35
copy td "UMA381DG"
click at [824, 251] on button "Approve selected (1)" at bounding box center [853, 254] width 102 height 17
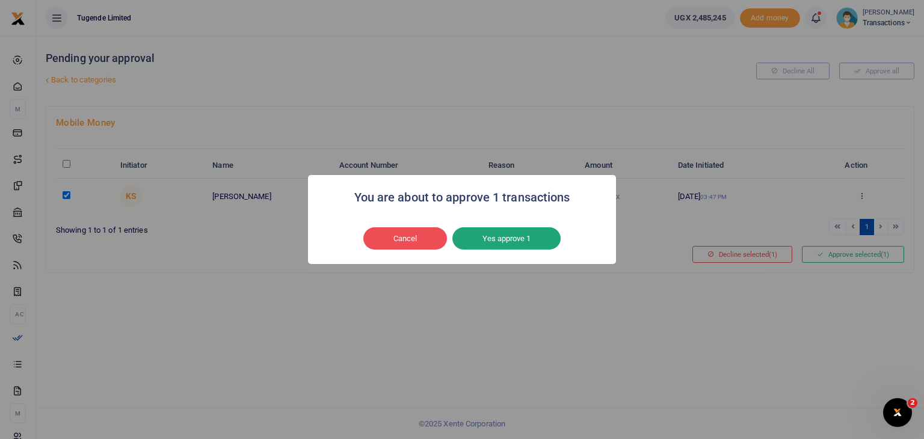
click at [508, 230] on button "Yes approve 1" at bounding box center [506, 238] width 108 height 23
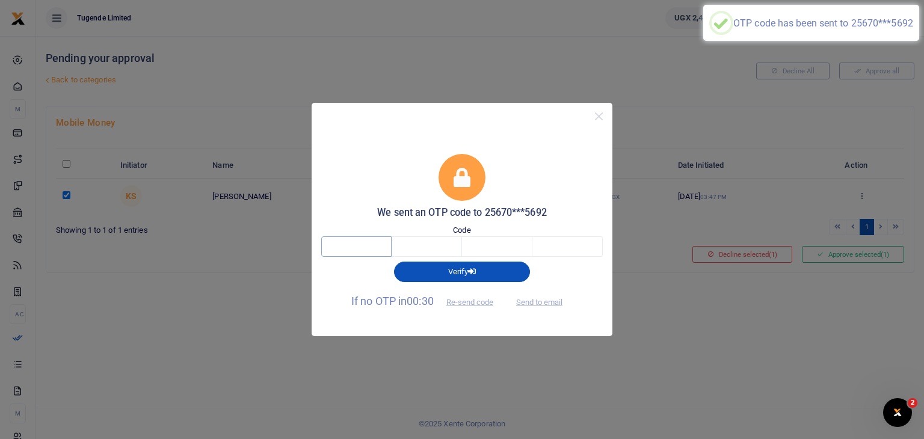
click at [371, 244] on input "text" at bounding box center [356, 246] width 70 height 20
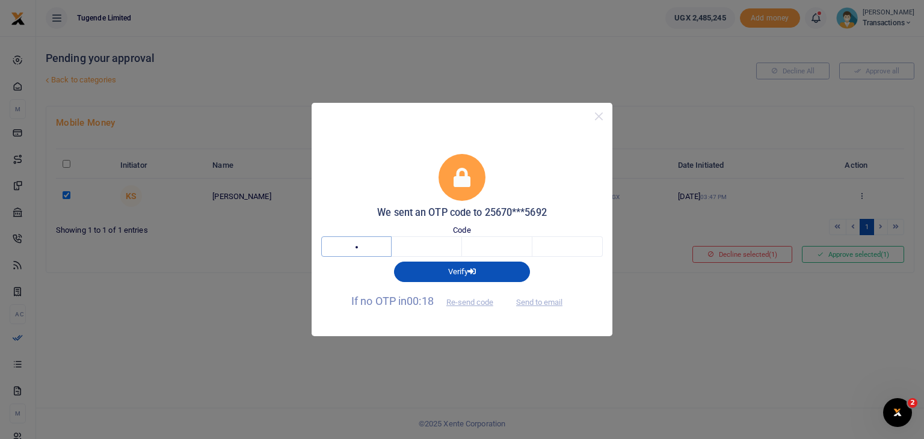
type input "5"
type input "4"
type input "7"
type input "5"
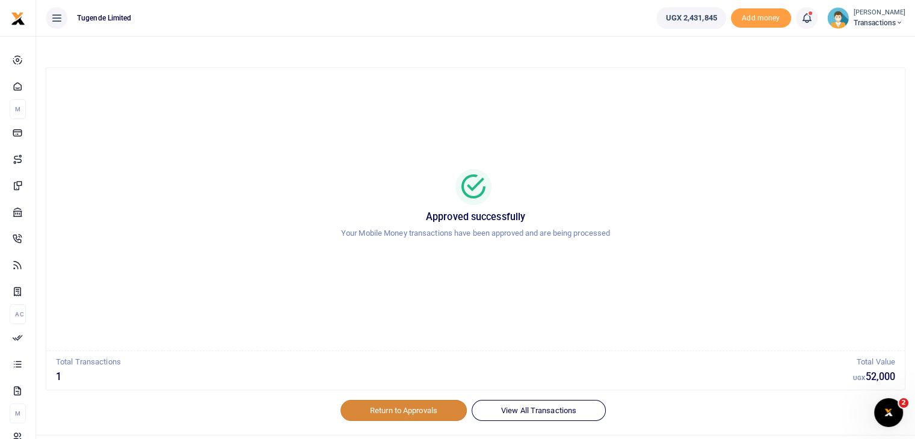
click at [416, 411] on link "Return to Approvals" at bounding box center [404, 410] width 126 height 20
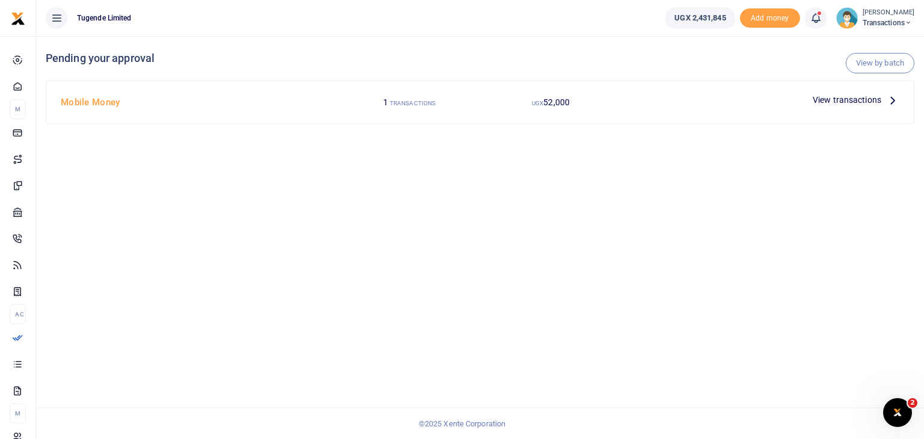
click at [865, 100] on span "View transactions" at bounding box center [847, 99] width 69 height 13
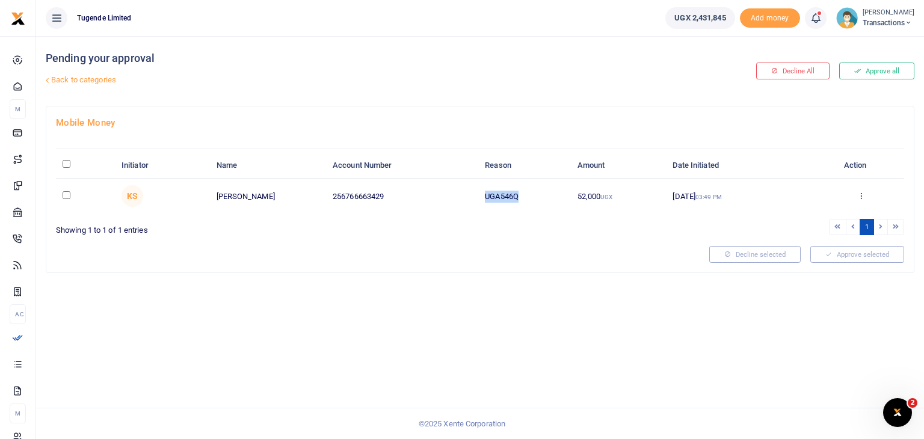
drag, startPoint x: 486, startPoint y: 196, endPoint x: 534, endPoint y: 196, distance: 48.1
click at [534, 196] on td "UGA546Q" at bounding box center [524, 196] width 93 height 35
copy td "UGA546Q"
click at [69, 196] on input "checkbox" at bounding box center [67, 195] width 8 height 8
click at [64, 193] on input "checkbox" at bounding box center [67, 195] width 8 height 8
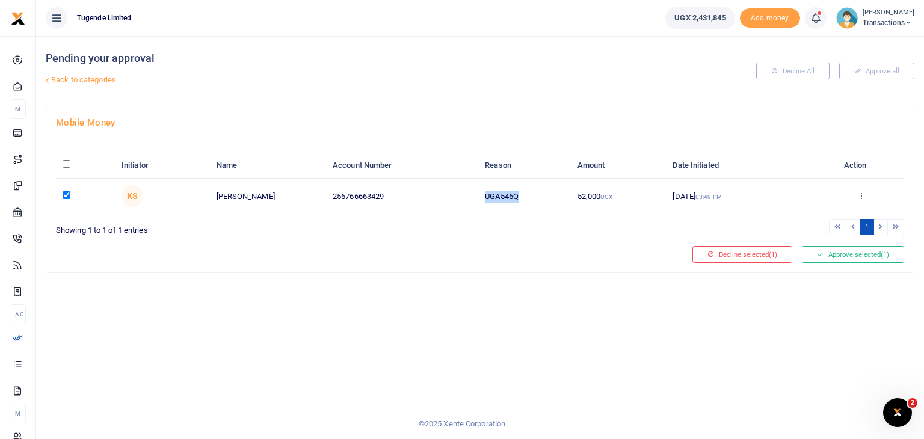
checkbox input "false"
click at [706, 102] on div "Decline All Approve all" at bounding box center [772, 71] width 293 height 70
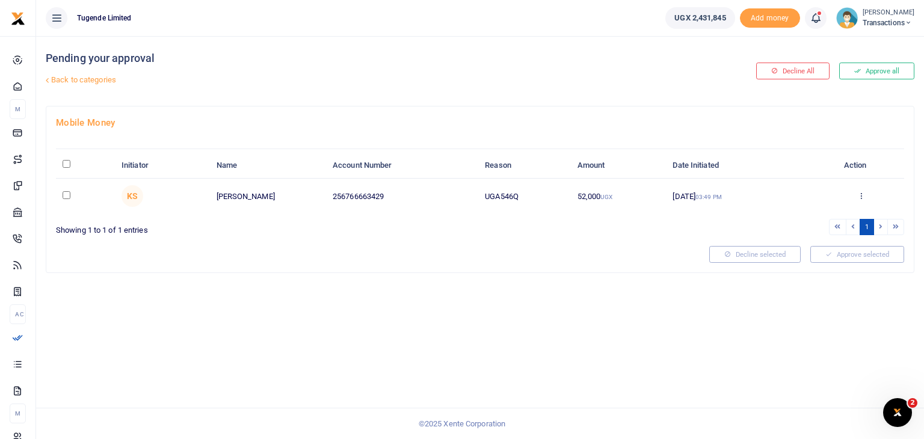
click at [66, 196] on input "checkbox" at bounding box center [67, 195] width 8 height 8
checkbox input "false"
click at [67, 193] on input "checkbox" at bounding box center [67, 195] width 8 height 8
checkbox input "true"
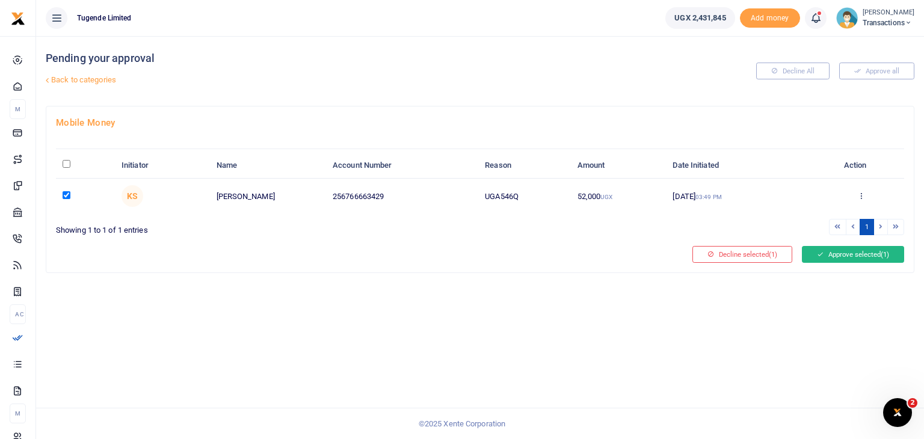
click at [864, 252] on button "Approve selected (1)" at bounding box center [853, 254] width 102 height 17
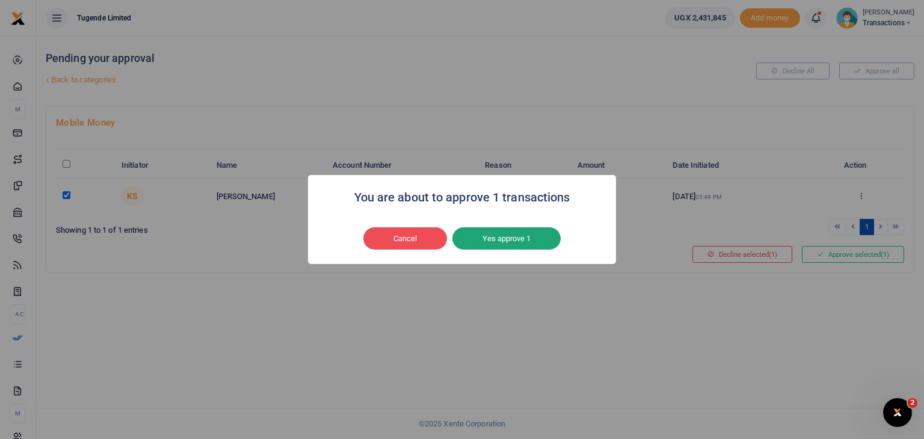
click at [525, 245] on button "Yes approve 1" at bounding box center [506, 238] width 108 height 23
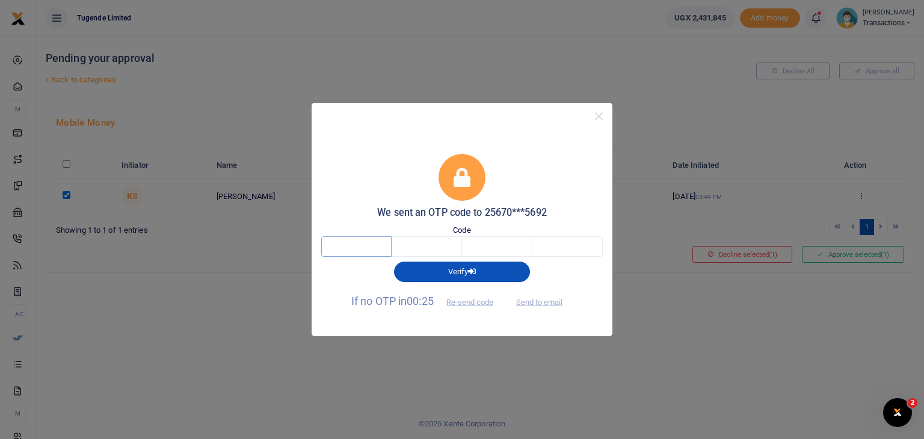
click at [351, 248] on input "text" at bounding box center [356, 246] width 70 height 20
type input "1"
type input "9"
type input "8"
type input "0"
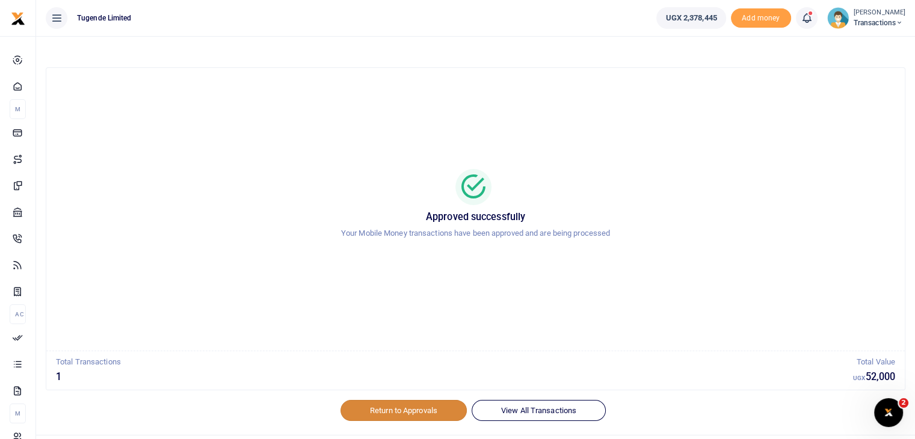
click at [382, 412] on link "Return to Approvals" at bounding box center [404, 410] width 126 height 20
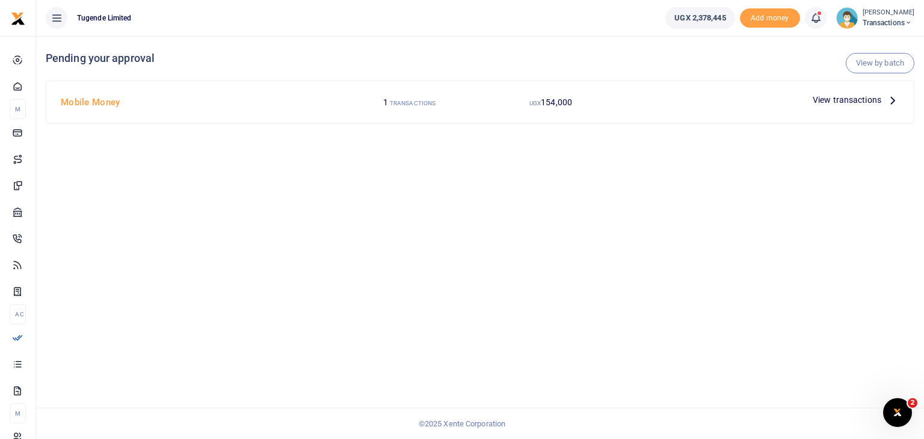
click at [841, 102] on span "View transactions" at bounding box center [847, 99] width 69 height 13
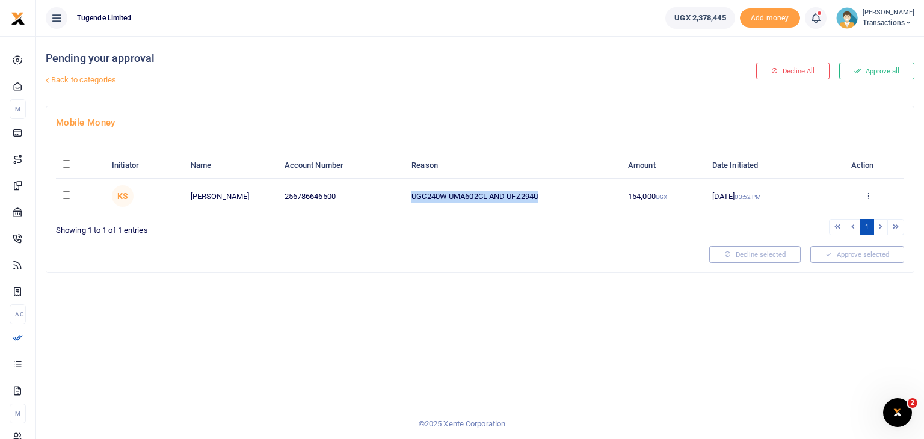
drag, startPoint x: 412, startPoint y: 195, endPoint x: 549, endPoint y: 202, distance: 137.3
click at [549, 202] on td "UGC240W UMA602CL AND UFZ294U" at bounding box center [513, 196] width 217 height 35
copy td "UGC240W UMA602CL AND UFZ294U"
click at [64, 193] on input "checkbox" at bounding box center [67, 195] width 8 height 8
checkbox input "true"
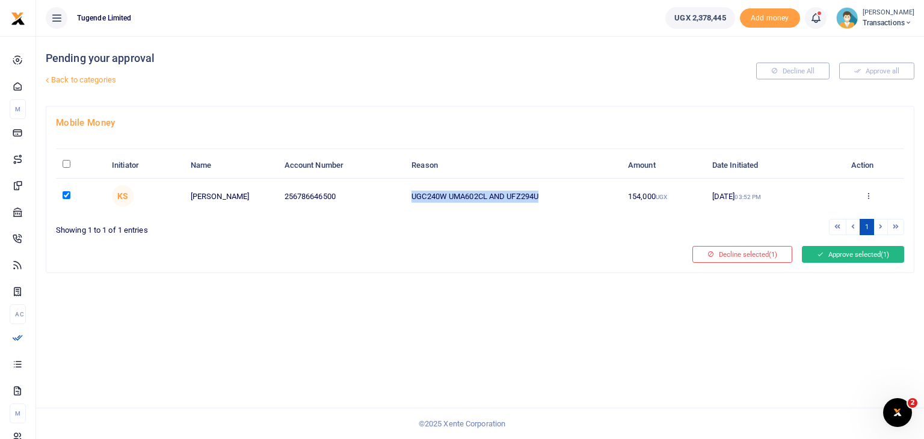
click at [818, 251] on icon at bounding box center [820, 254] width 7 height 8
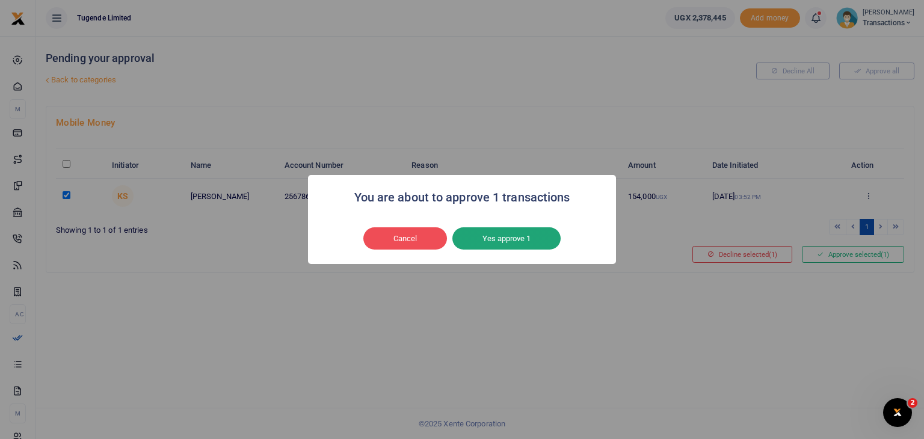
click at [544, 244] on button "Yes approve 1" at bounding box center [506, 238] width 108 height 23
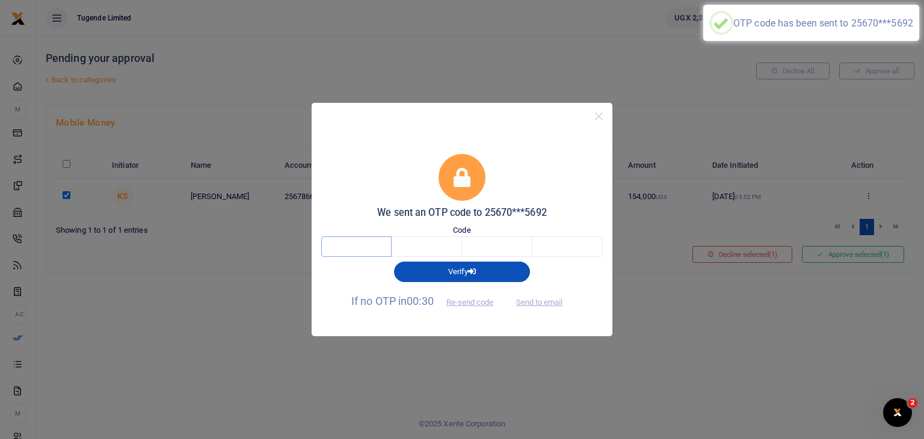
click at [354, 248] on input "text" at bounding box center [356, 246] width 70 height 20
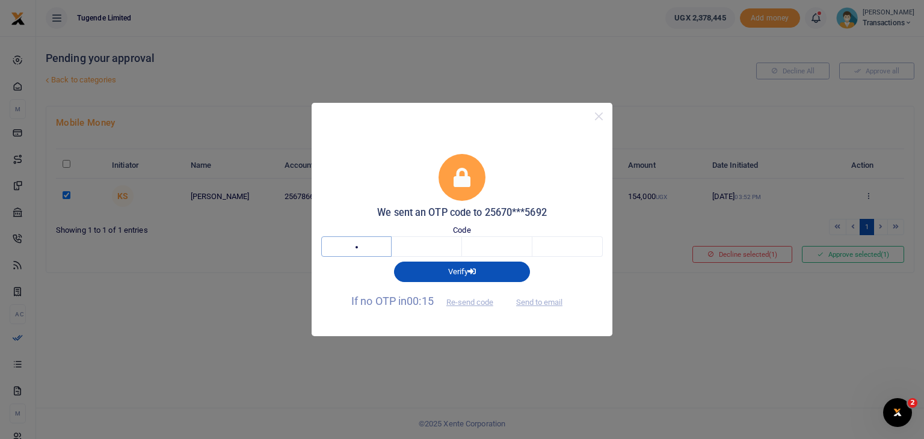
type input "3"
type input "0"
type input "8"
type input "4"
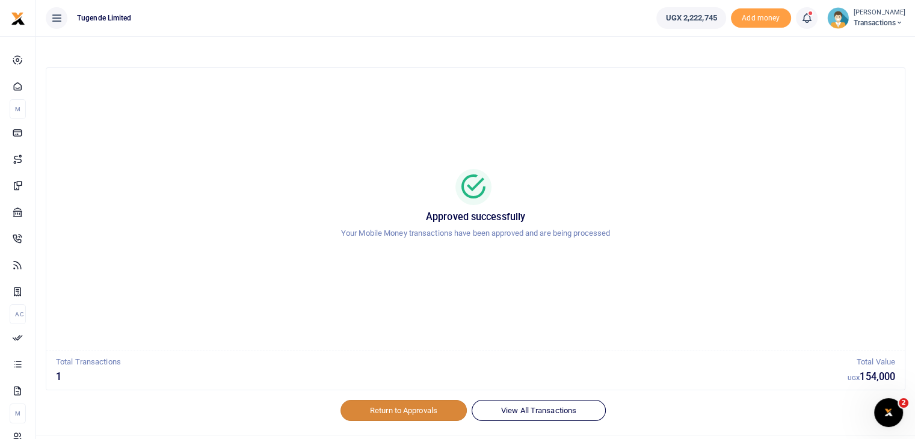
click at [385, 407] on link "Return to Approvals" at bounding box center [404, 410] width 126 height 20
